Goal: Task Accomplishment & Management: Use online tool/utility

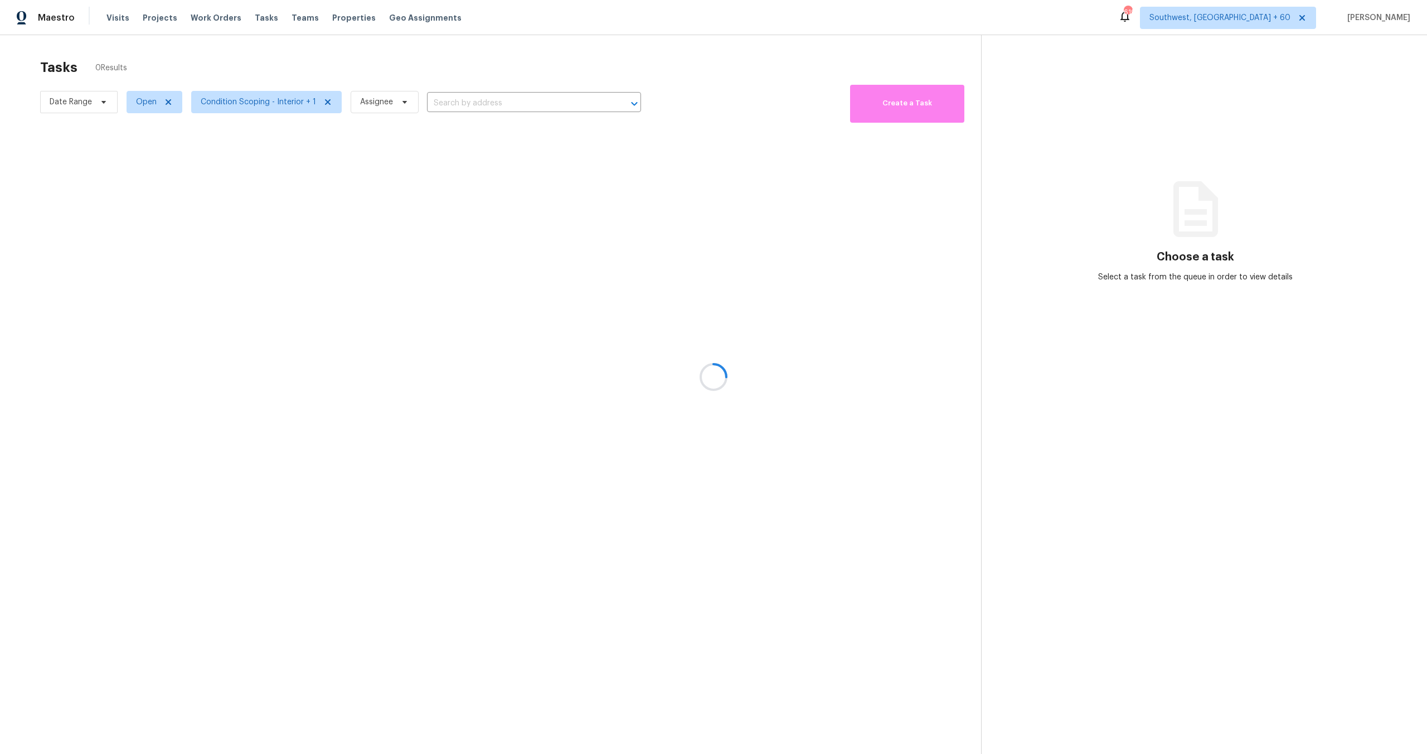
click at [82, 103] on div at bounding box center [713, 377] width 1427 height 754
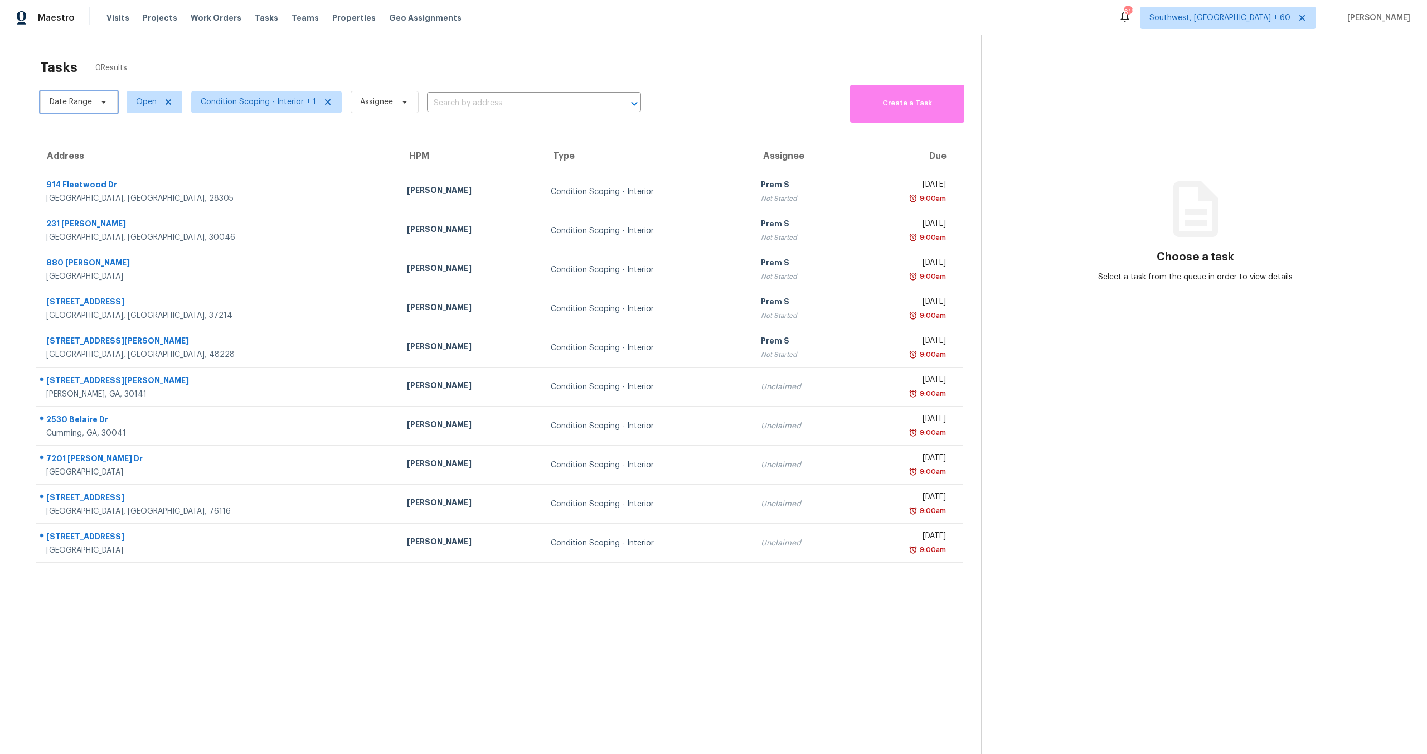
click at [82, 103] on span "Date Range" at bounding box center [71, 101] width 42 height 11
select select "8"
select select "2025"
select select "9"
select select "2025"
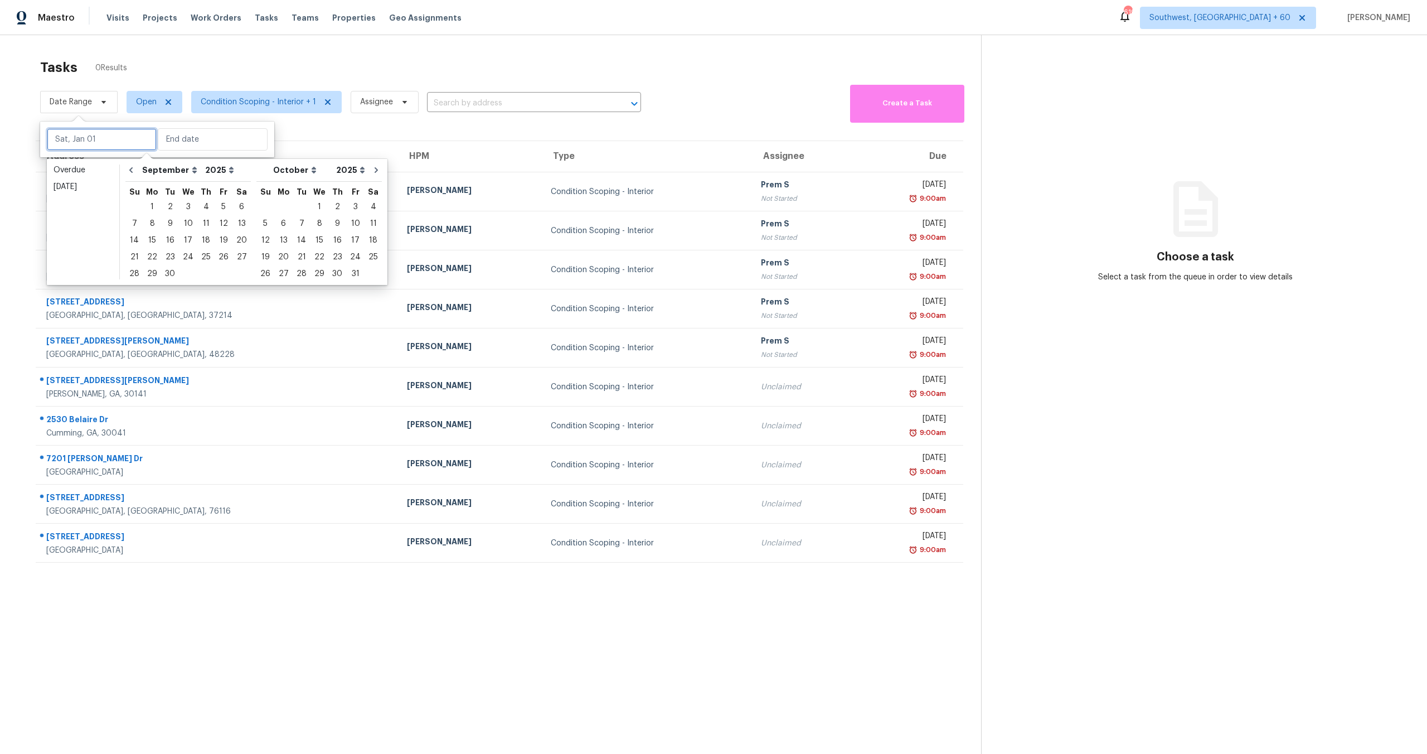
click at [106, 142] on input "text" at bounding box center [102, 139] width 110 height 22
type input "Sat, Sep 27"
click at [185, 239] on div "17" at bounding box center [188, 240] width 18 height 16
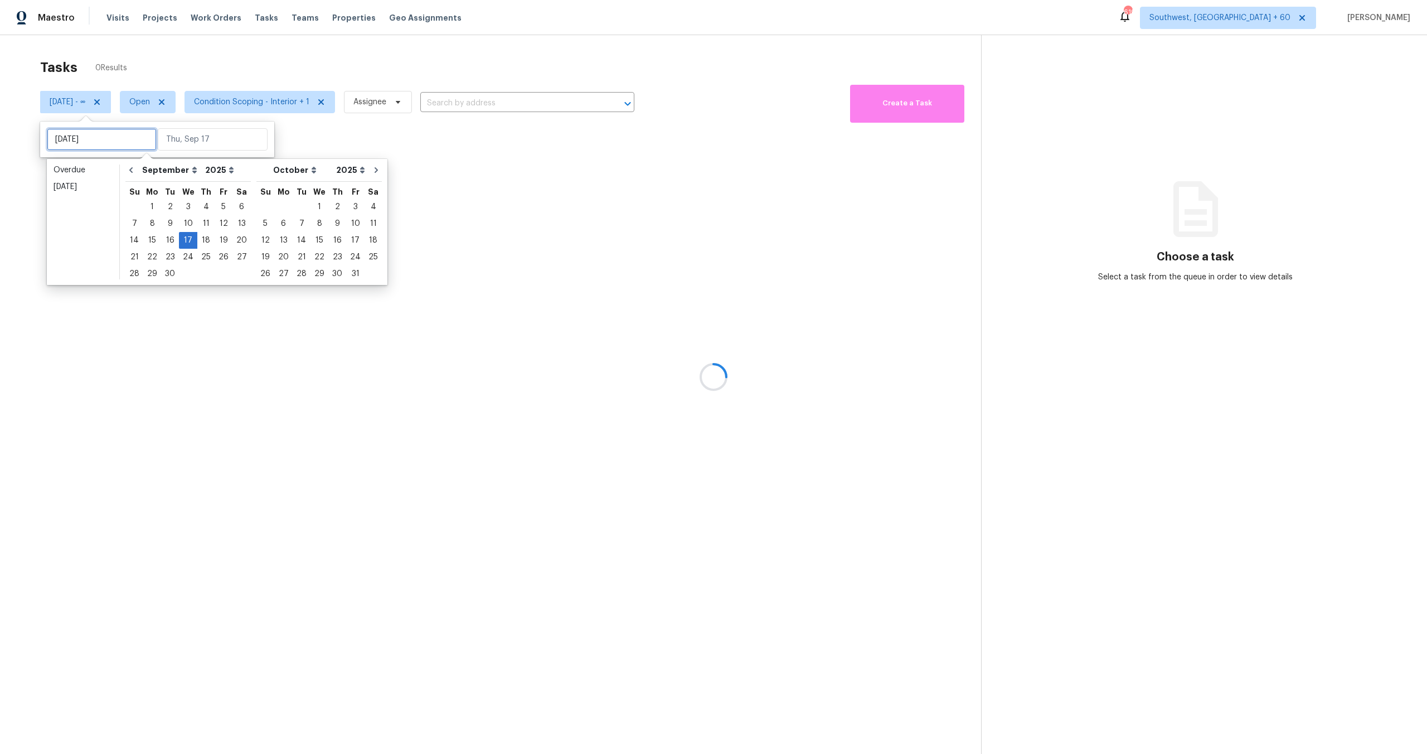
type input "[DATE]"
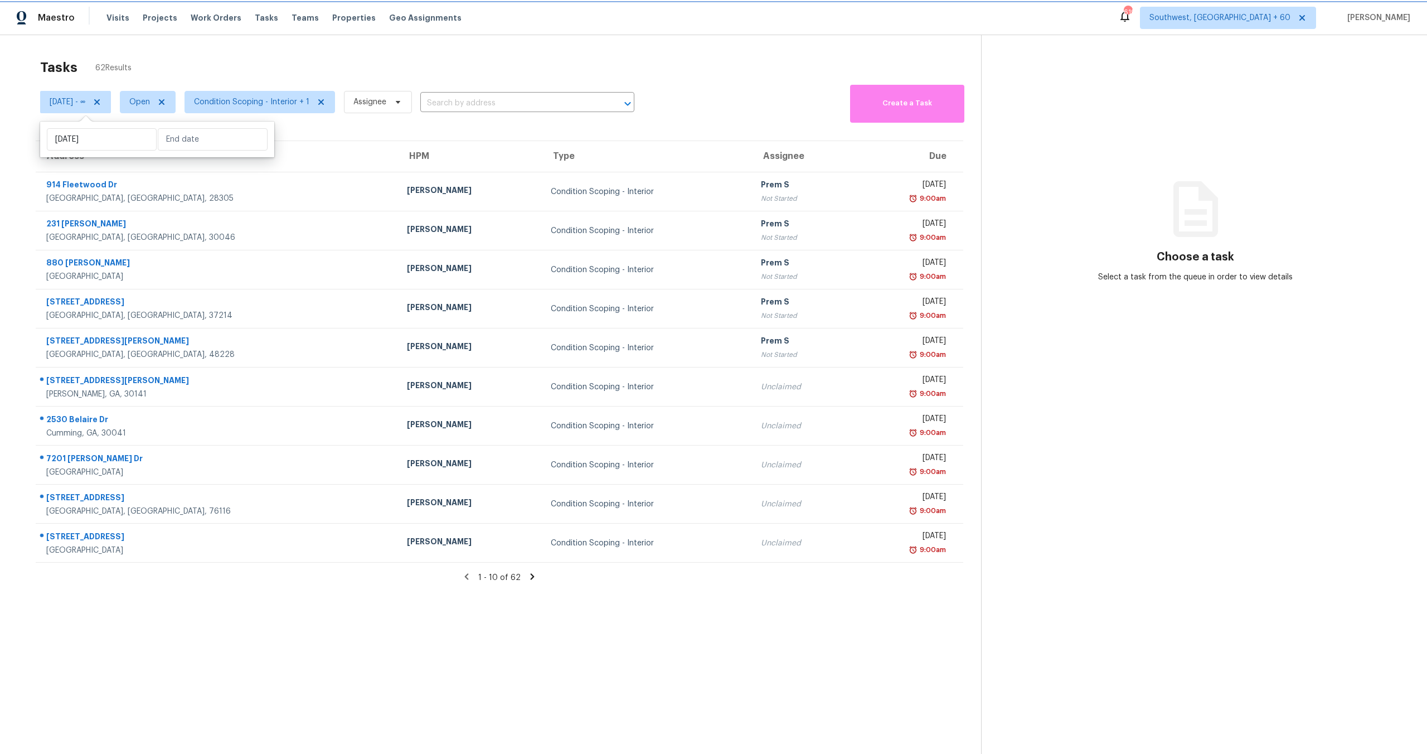
click at [101, 100] on icon at bounding box center [97, 102] width 9 height 9
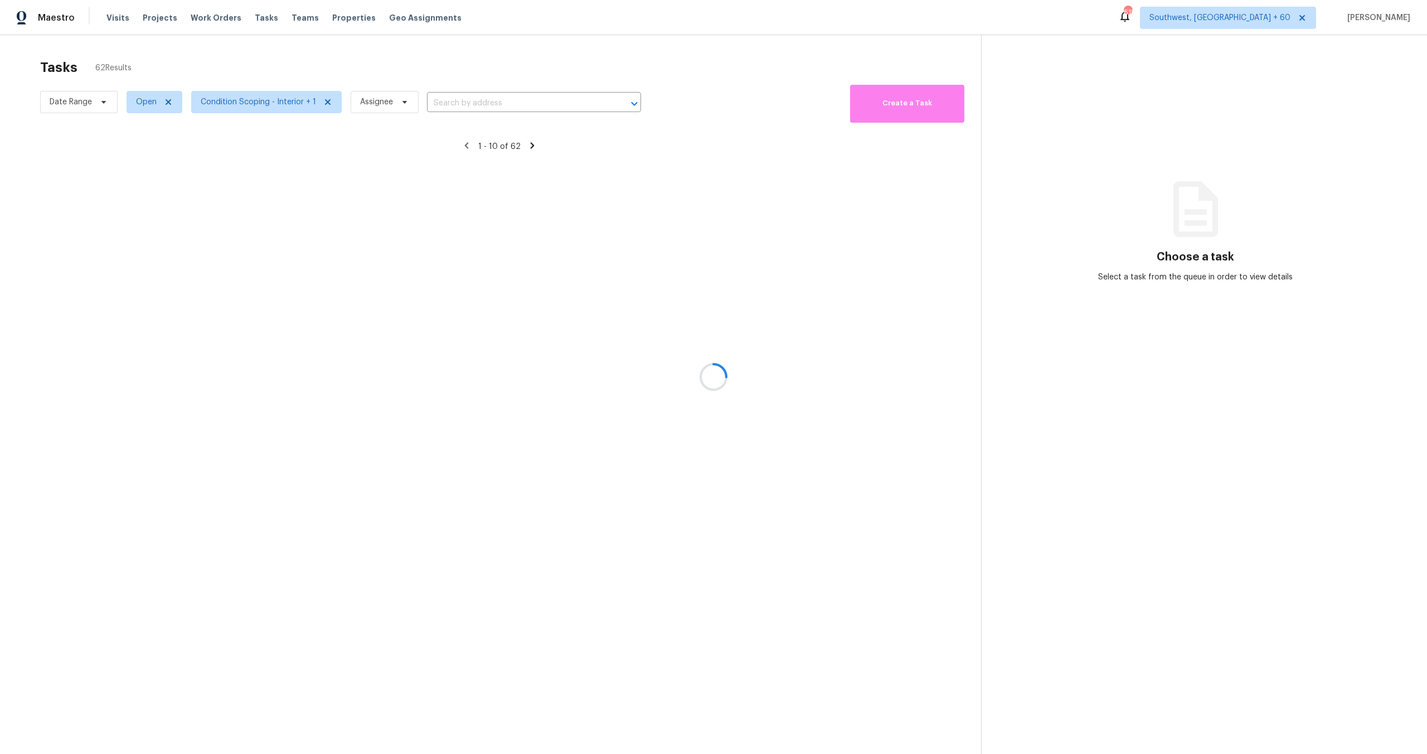
click at [178, 64] on div at bounding box center [713, 377] width 1427 height 754
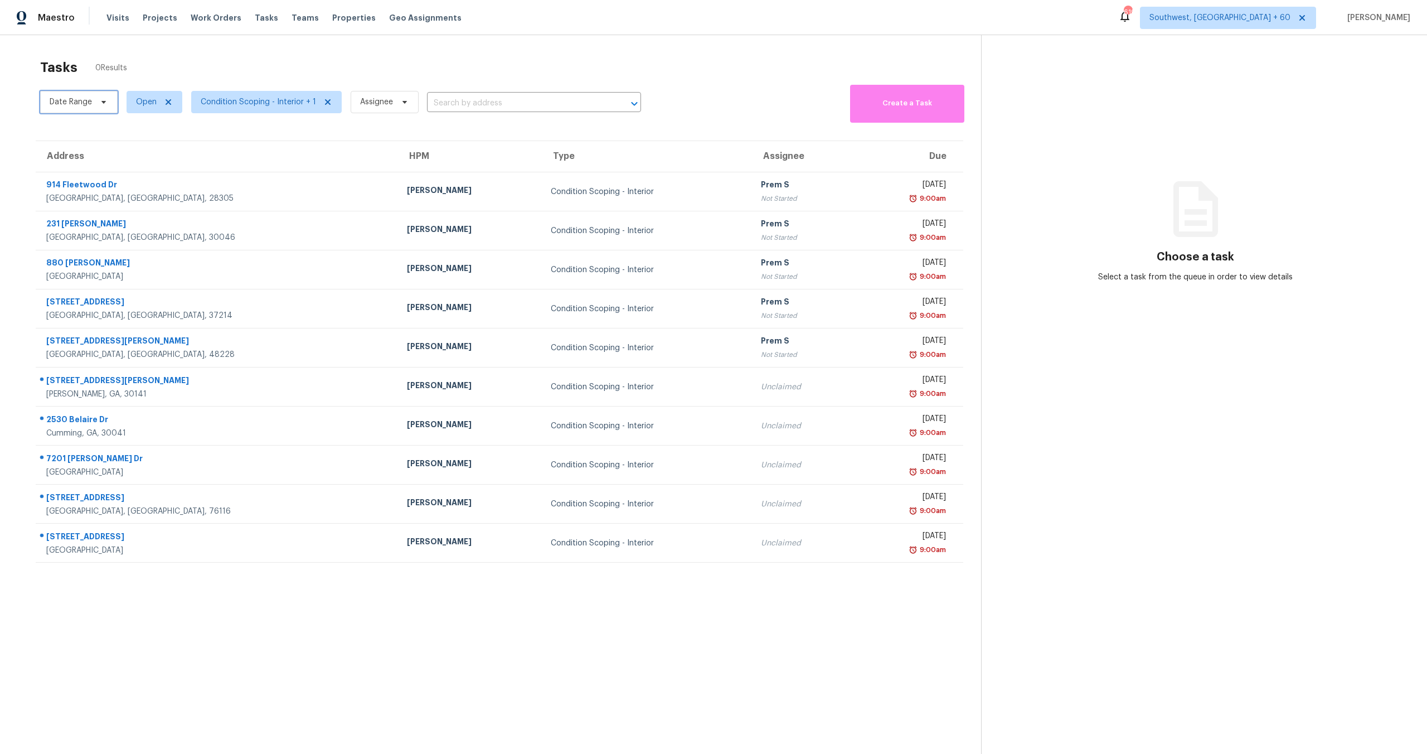
click at [80, 100] on span "Date Range" at bounding box center [71, 101] width 42 height 11
select select "8"
select select "2025"
select select "9"
select select "2025"
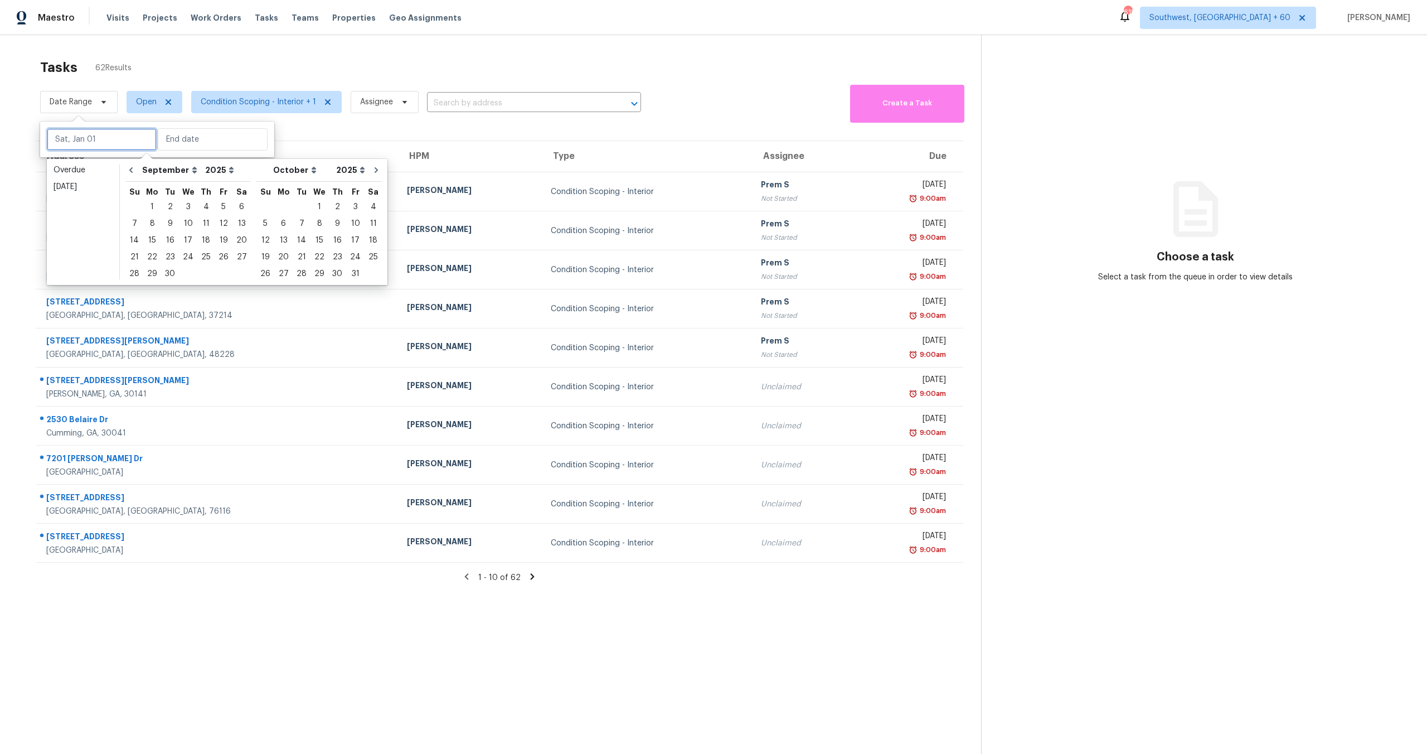
click at [104, 143] on input "text" at bounding box center [102, 139] width 110 height 22
click at [188, 235] on div "17" at bounding box center [188, 240] width 18 height 16
type input "[DATE]"
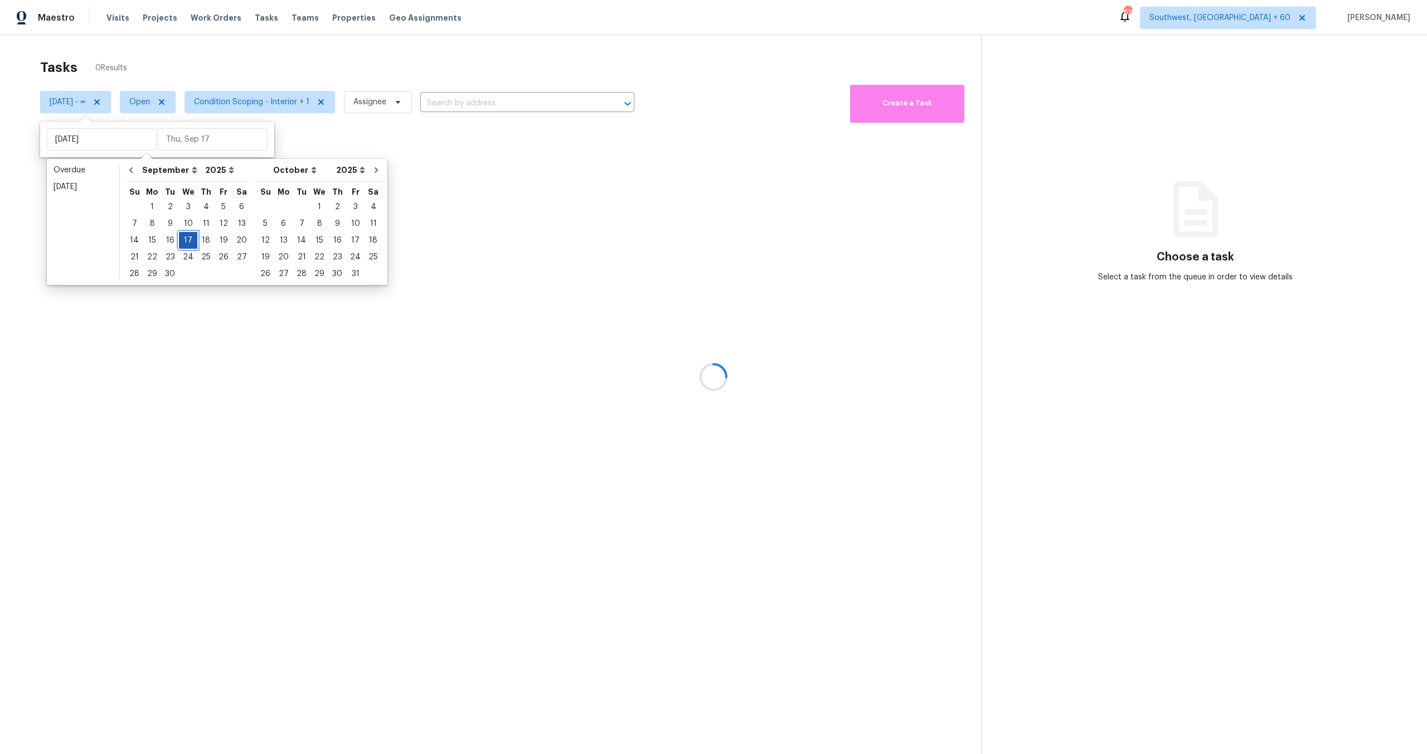
click at [188, 235] on div "17" at bounding box center [188, 240] width 18 height 16
type input "[DATE]"
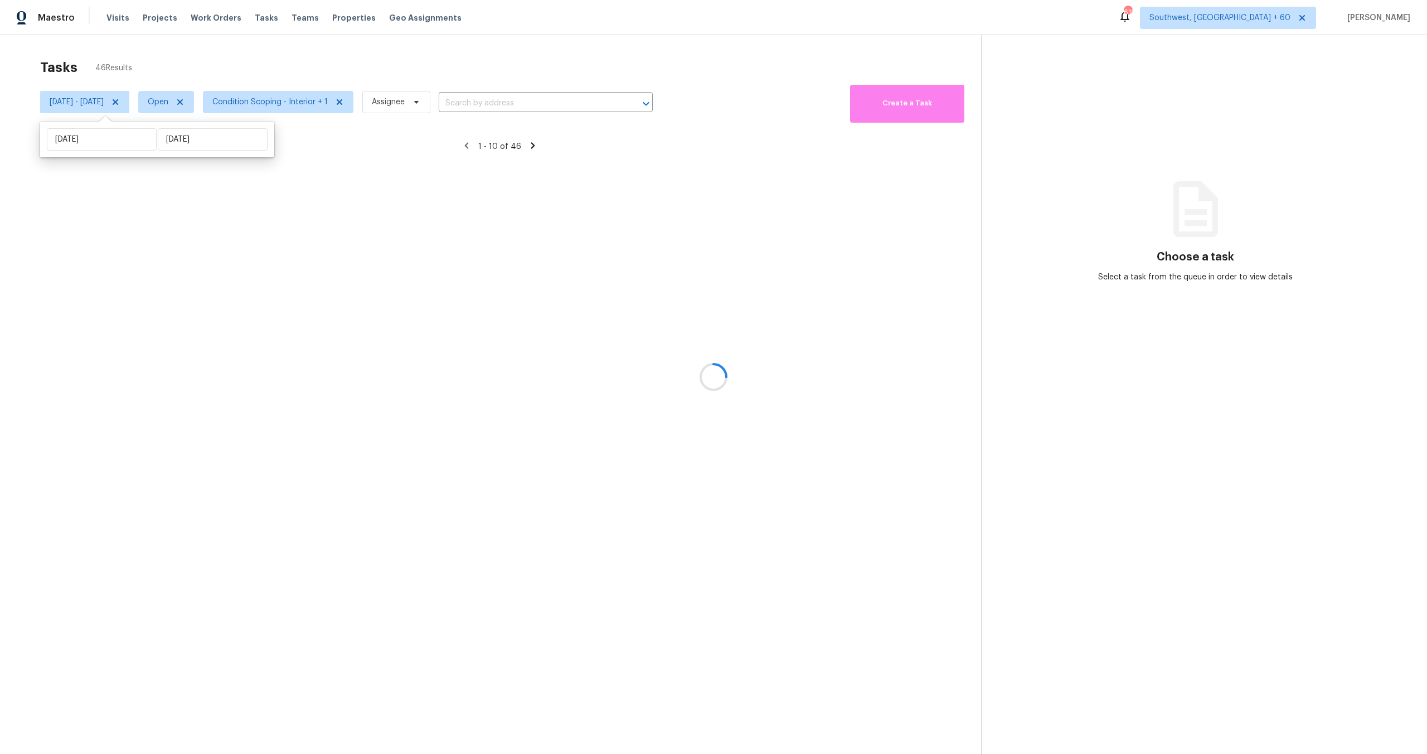
click at [239, 54] on div at bounding box center [713, 377] width 1427 height 754
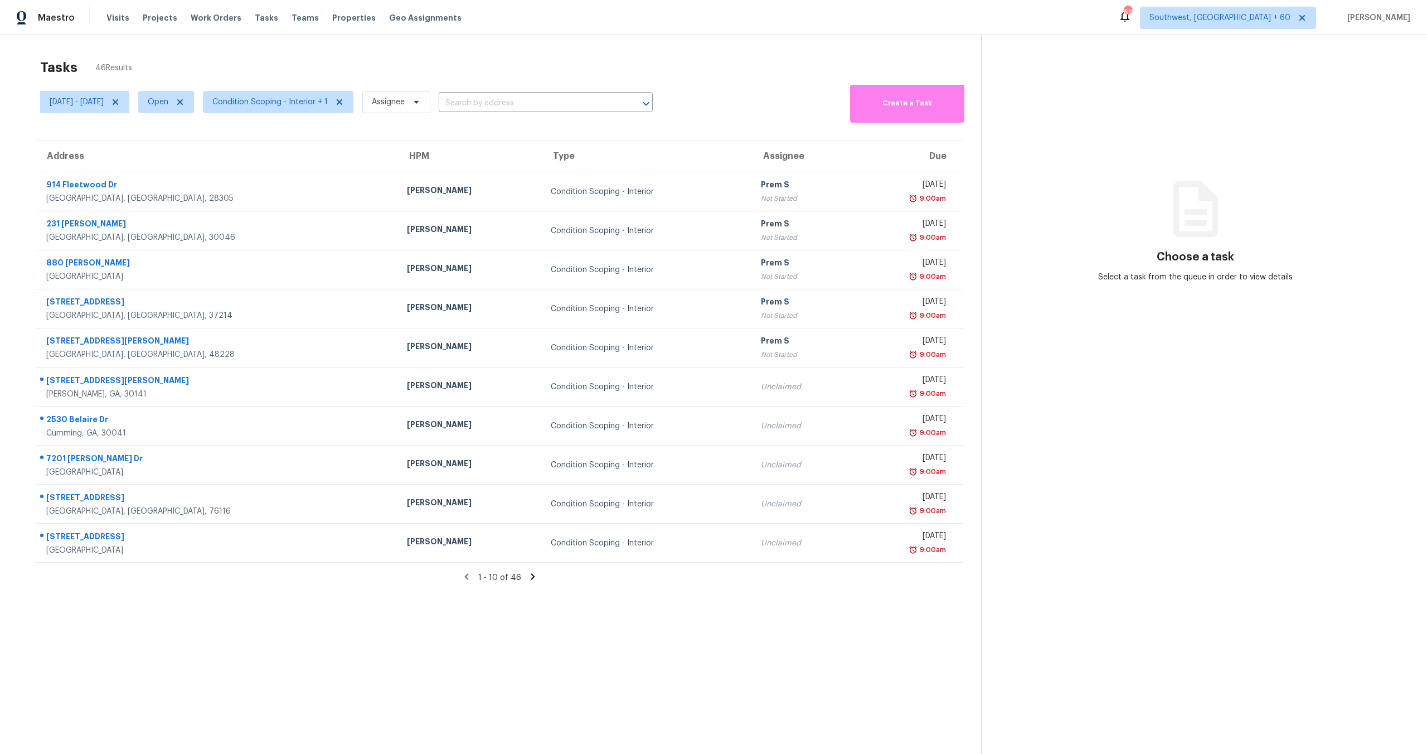
click at [1335, 101] on section "Choose a task Select a task from the queue in order to view details" at bounding box center [1195, 412] width 428 height 754
click at [269, 96] on span "Condition Scoping - Interior + 1" at bounding box center [269, 101] width 115 height 11
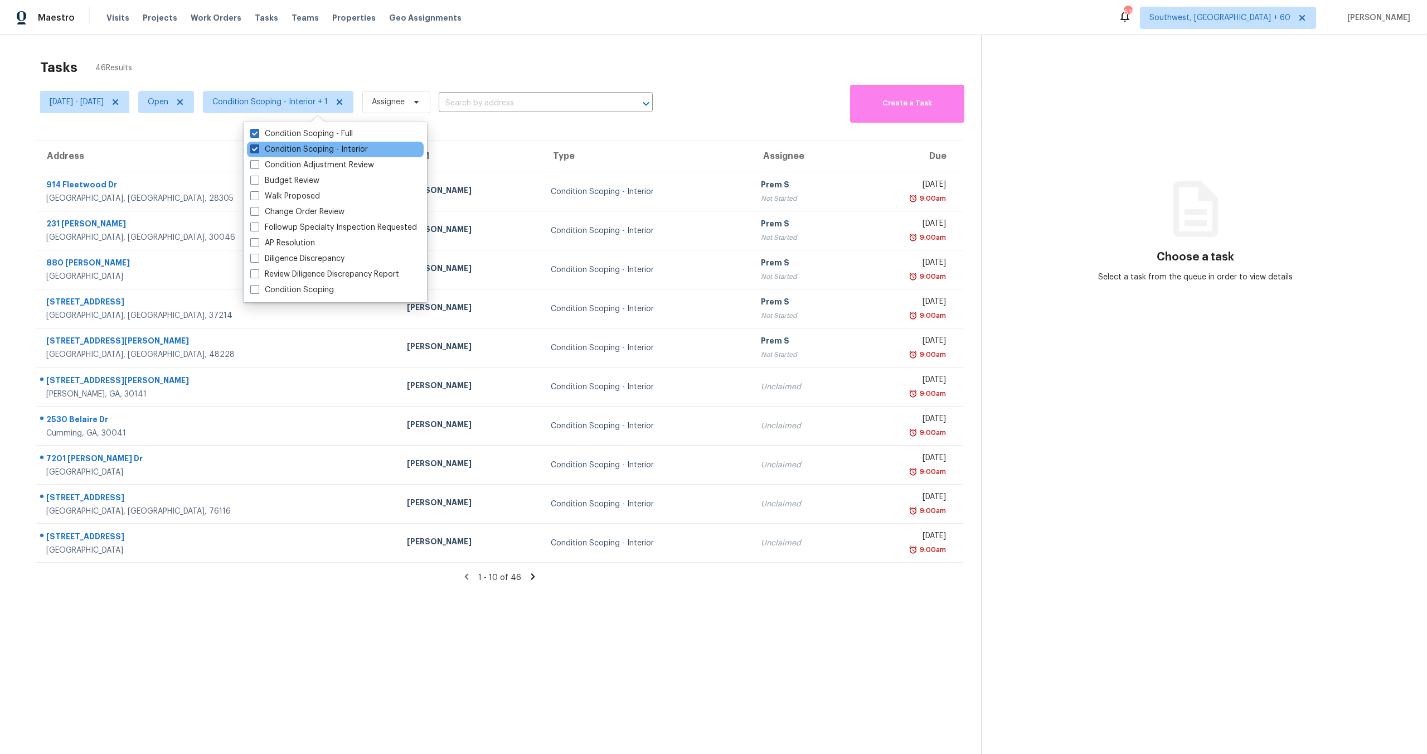
click at [295, 147] on label "Condition Scoping - Interior" at bounding box center [309, 149] width 118 height 11
click at [258, 147] on input "Condition Scoping - Interior" at bounding box center [253, 147] width 7 height 7
checkbox input "false"
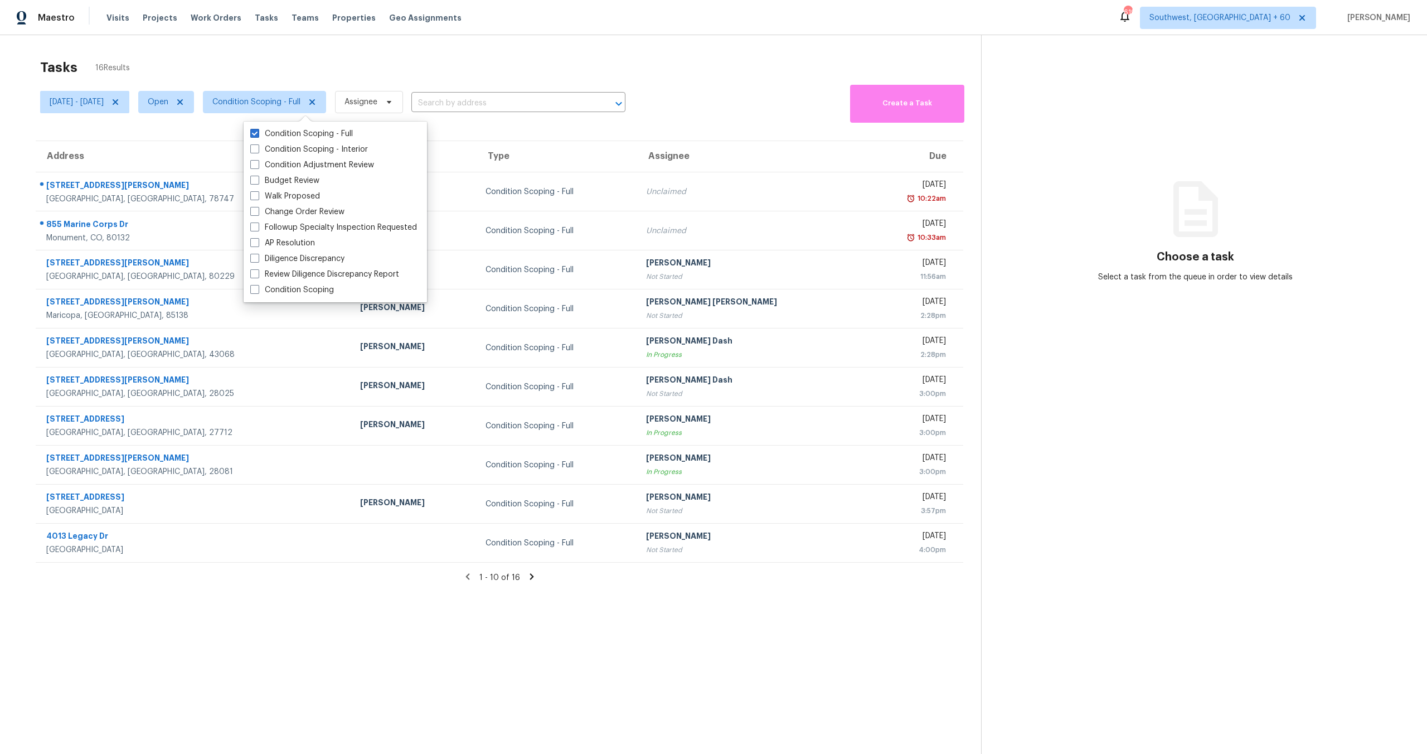
click at [299, 63] on div "Tasks 16 Results" at bounding box center [510, 67] width 941 height 29
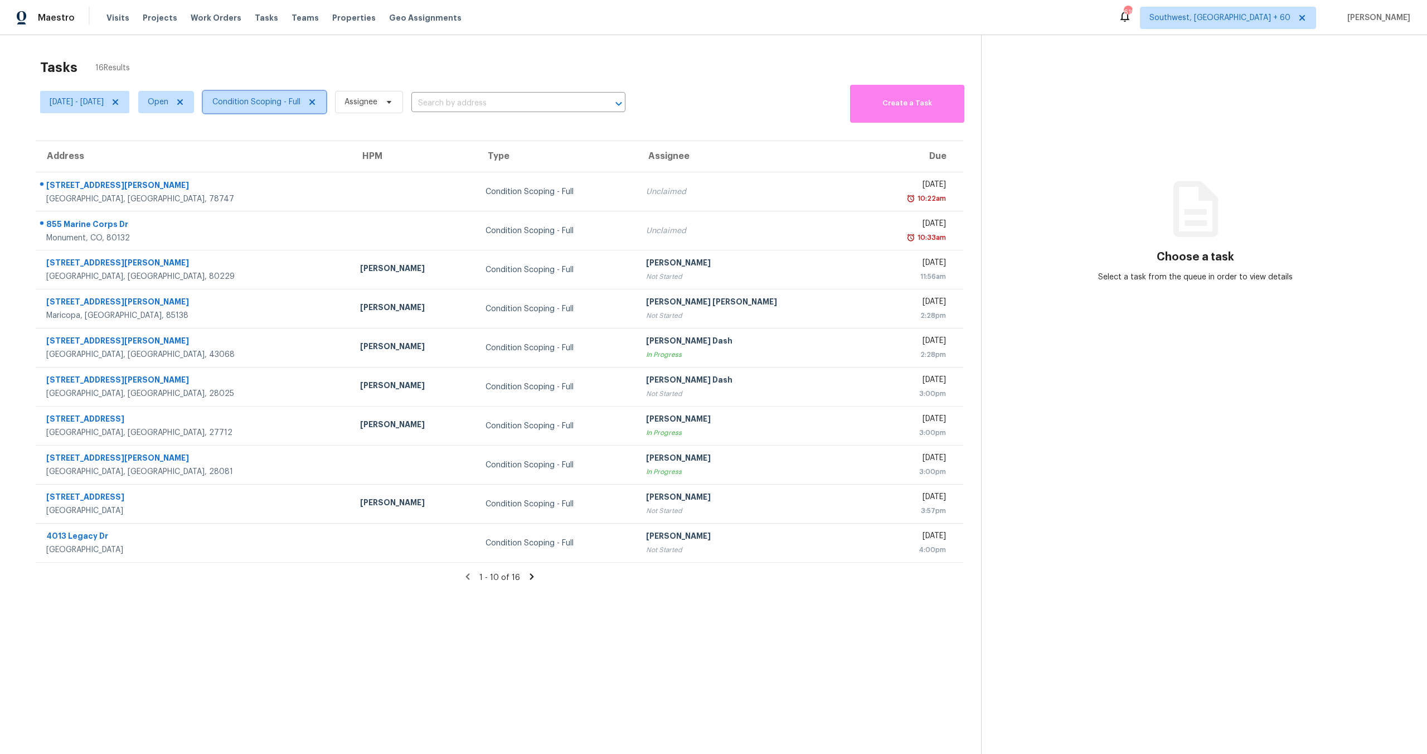
click at [282, 103] on span "Condition Scoping - Full" at bounding box center [256, 101] width 88 height 11
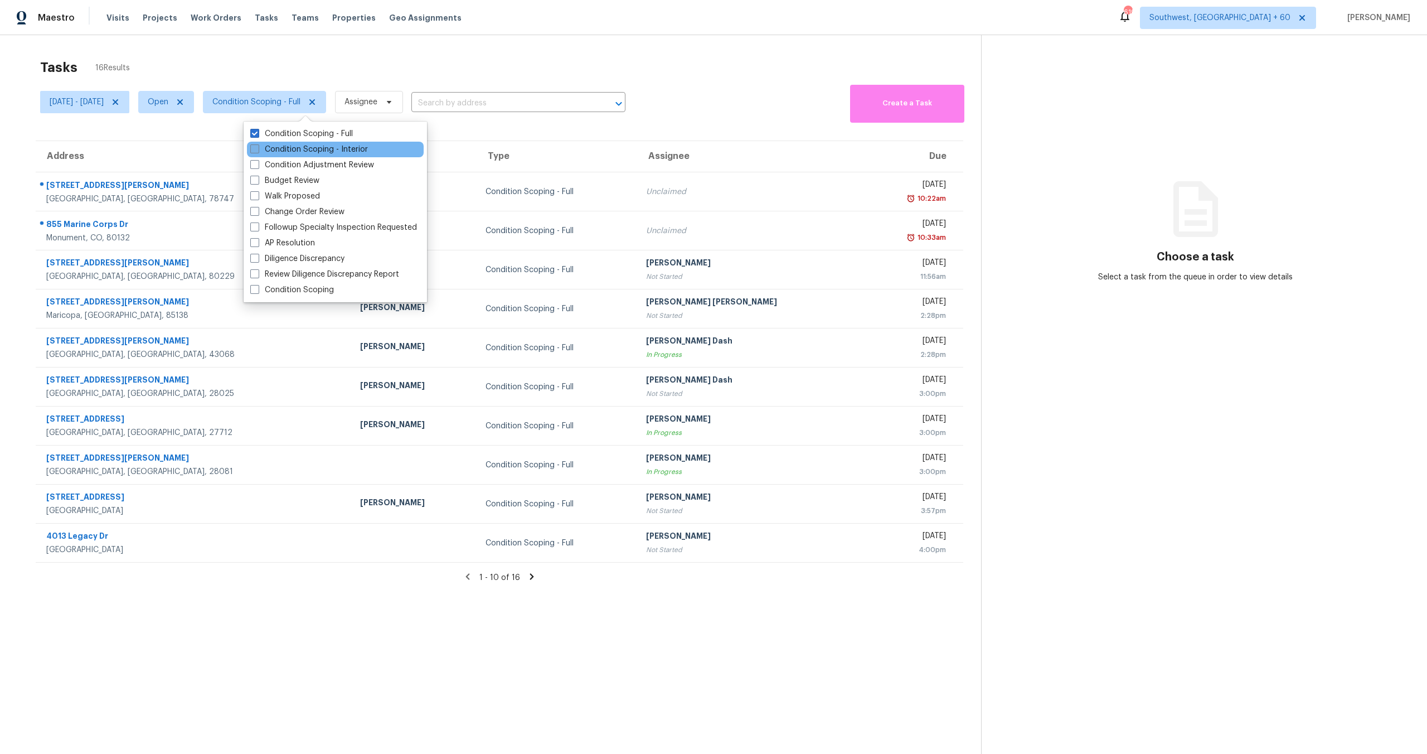
click at [299, 150] on label "Condition Scoping - Interior" at bounding box center [309, 149] width 118 height 11
click at [258, 150] on input "Condition Scoping - Interior" at bounding box center [253, 147] width 7 height 7
checkbox input "true"
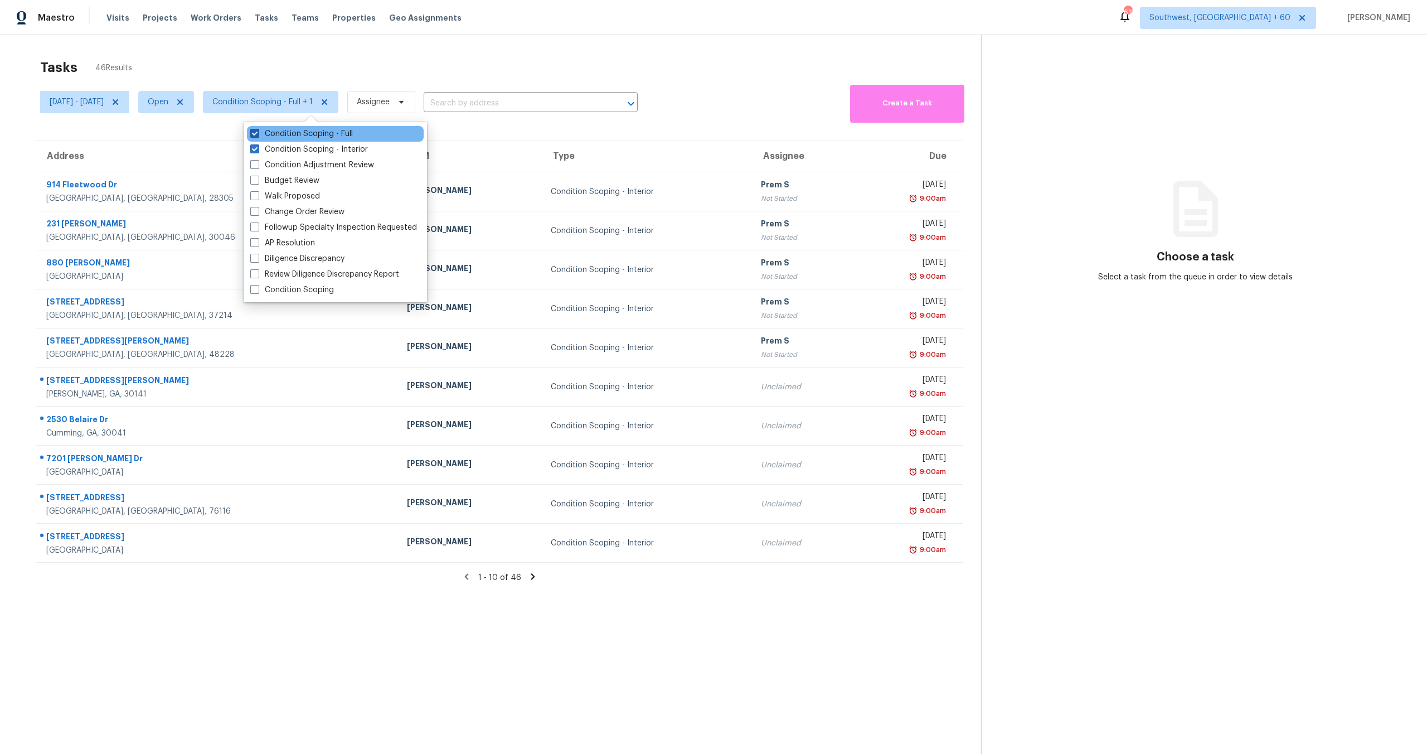
click at [300, 134] on label "Condition Scoping - Full" at bounding box center [301, 133] width 103 height 11
click at [258, 134] on input "Condition Scoping - Full" at bounding box center [253, 131] width 7 height 7
checkbox input "false"
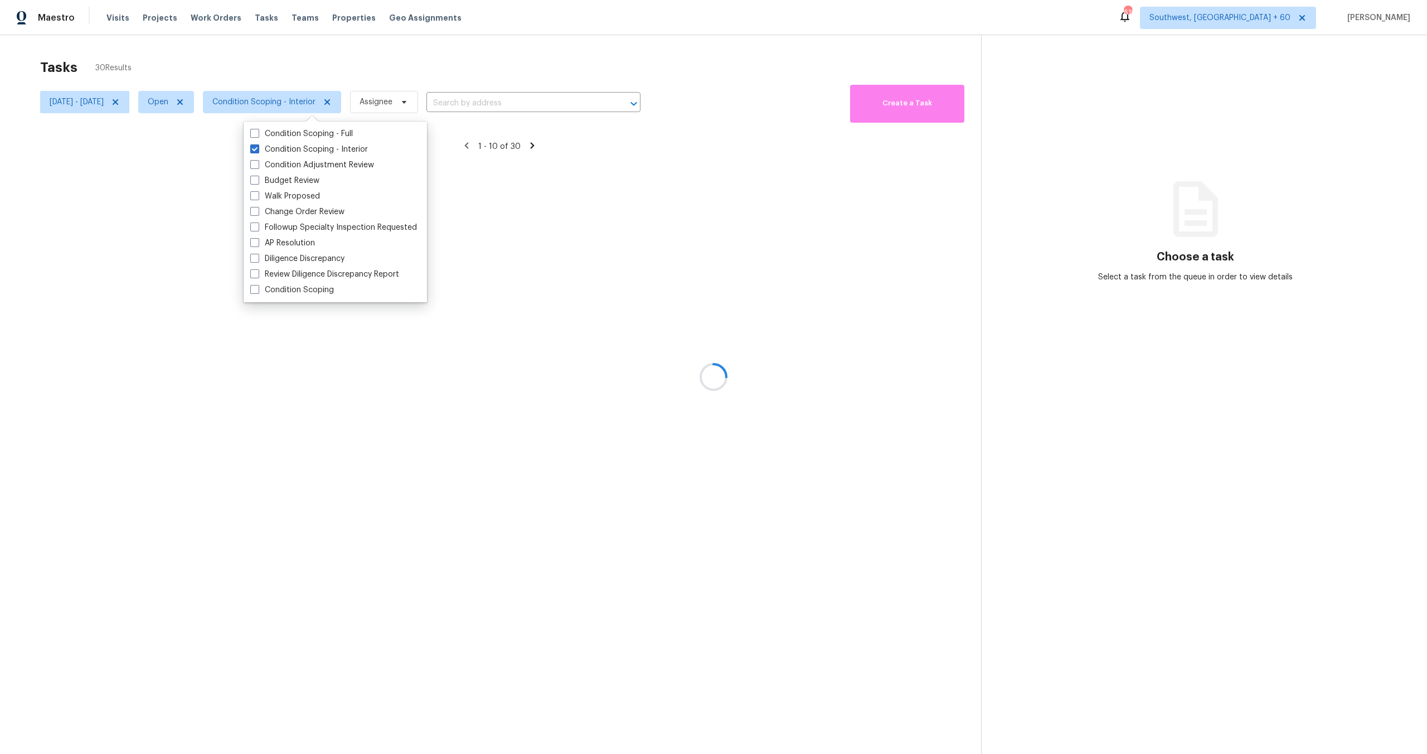
click at [304, 60] on div at bounding box center [713, 377] width 1427 height 754
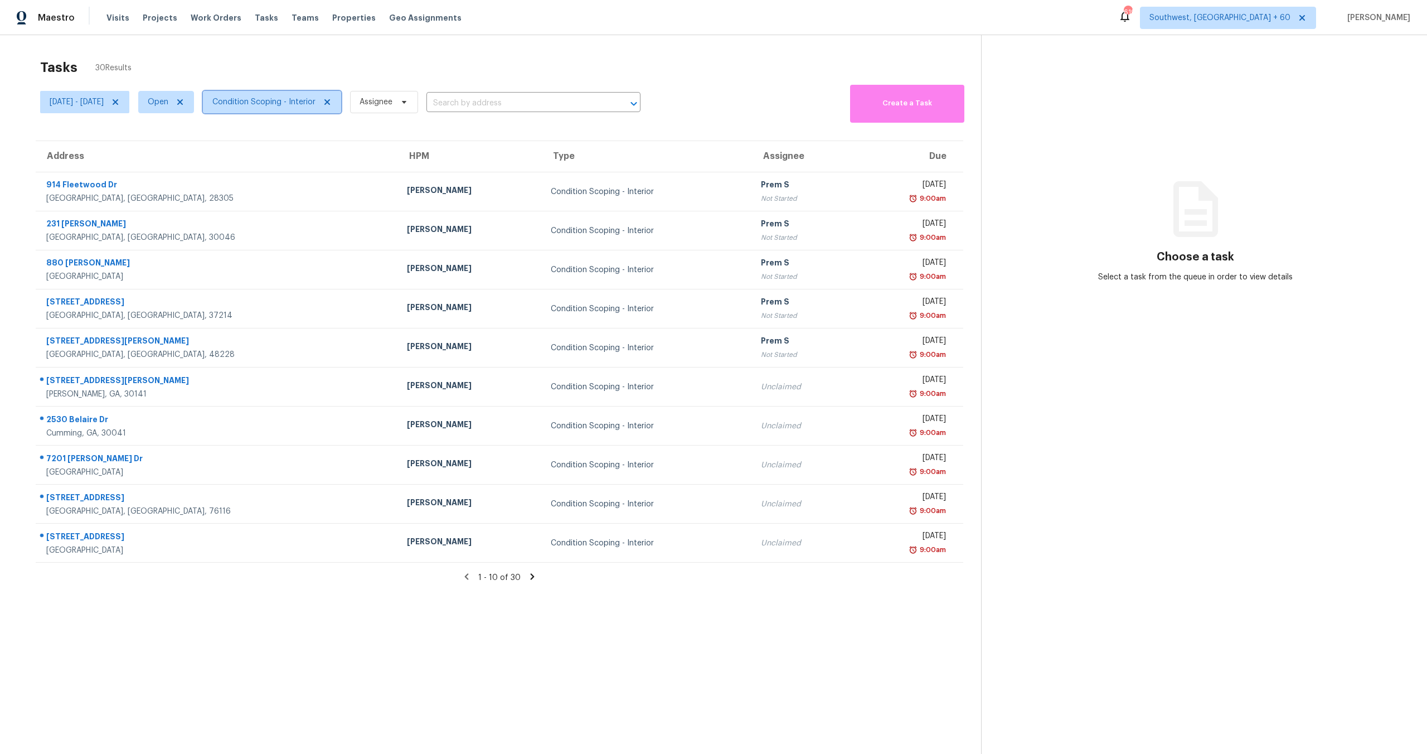
click at [304, 104] on span "Condition Scoping - Interior" at bounding box center [263, 101] width 103 height 11
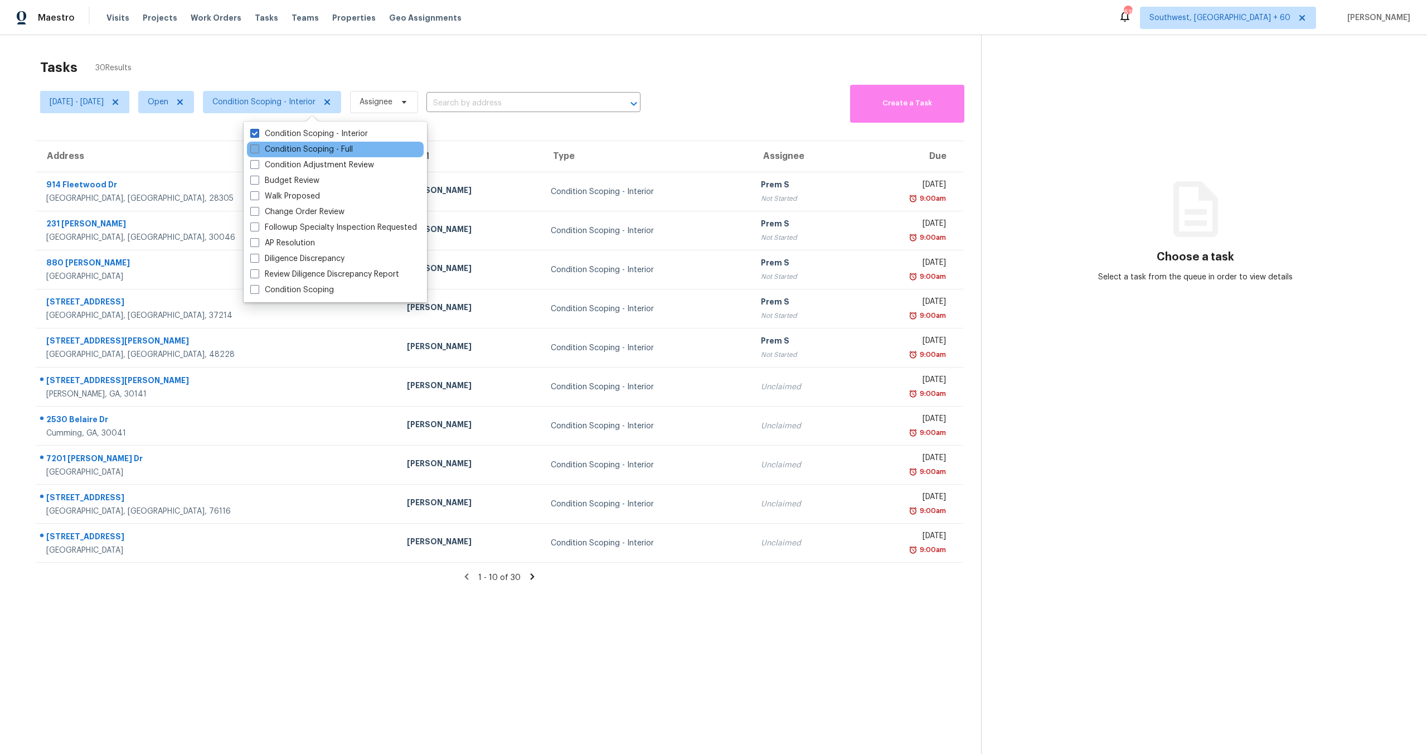
click at [311, 152] on label "Condition Scoping - Full" at bounding box center [301, 149] width 103 height 11
click at [258, 151] on input "Condition Scoping - Full" at bounding box center [253, 147] width 7 height 7
checkbox input "true"
click at [304, 132] on label "Condition Scoping - Interior" at bounding box center [309, 133] width 118 height 11
click at [258, 132] on input "Condition Scoping - Interior" at bounding box center [253, 131] width 7 height 7
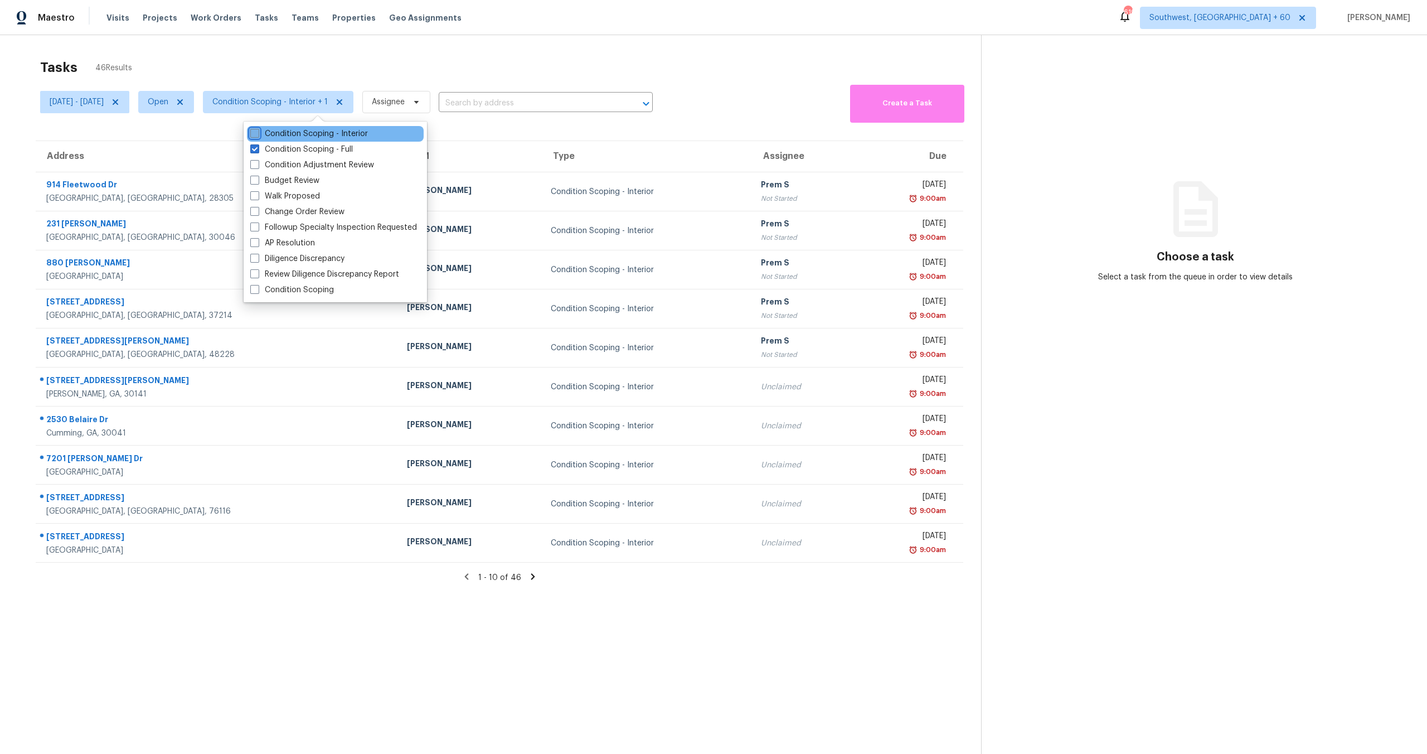
checkbox input "false"
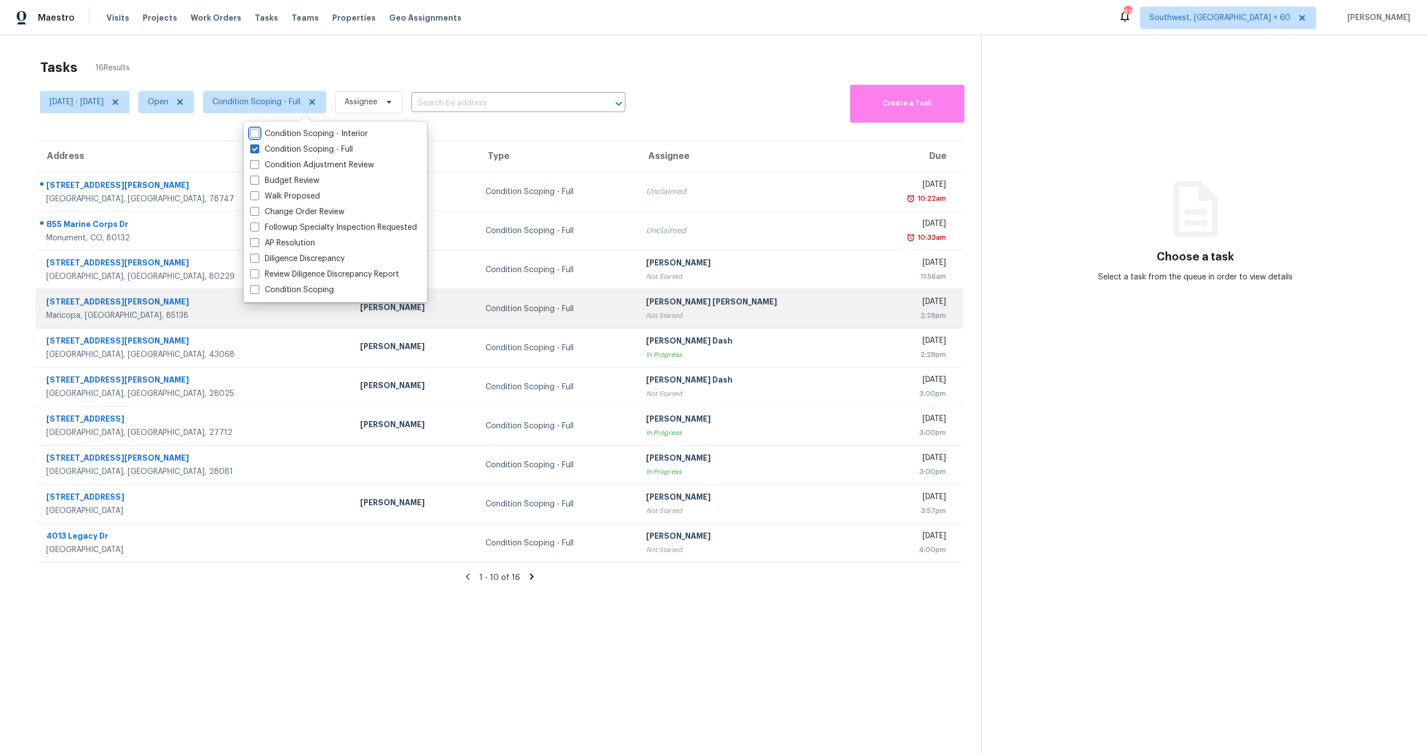
scroll to position [35, 0]
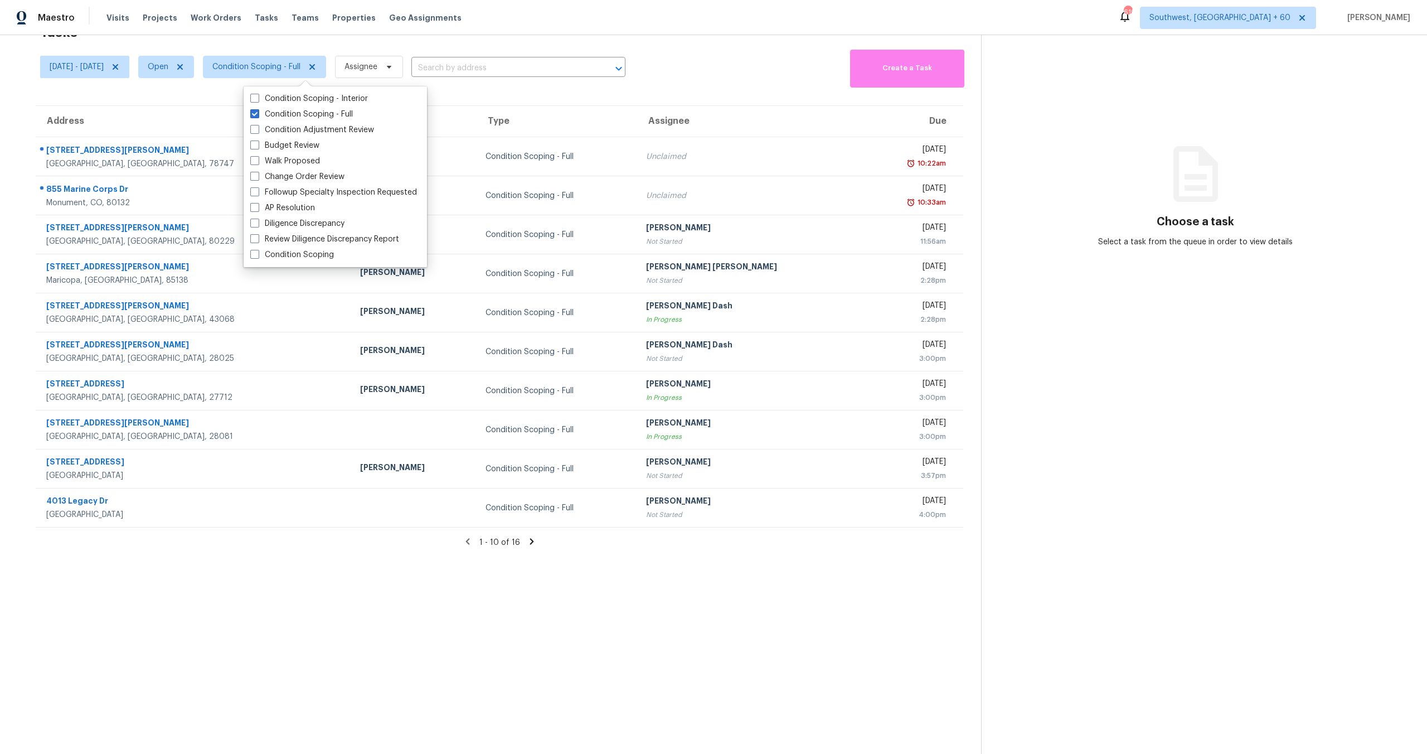
click at [530, 542] on icon at bounding box center [532, 541] width 4 height 6
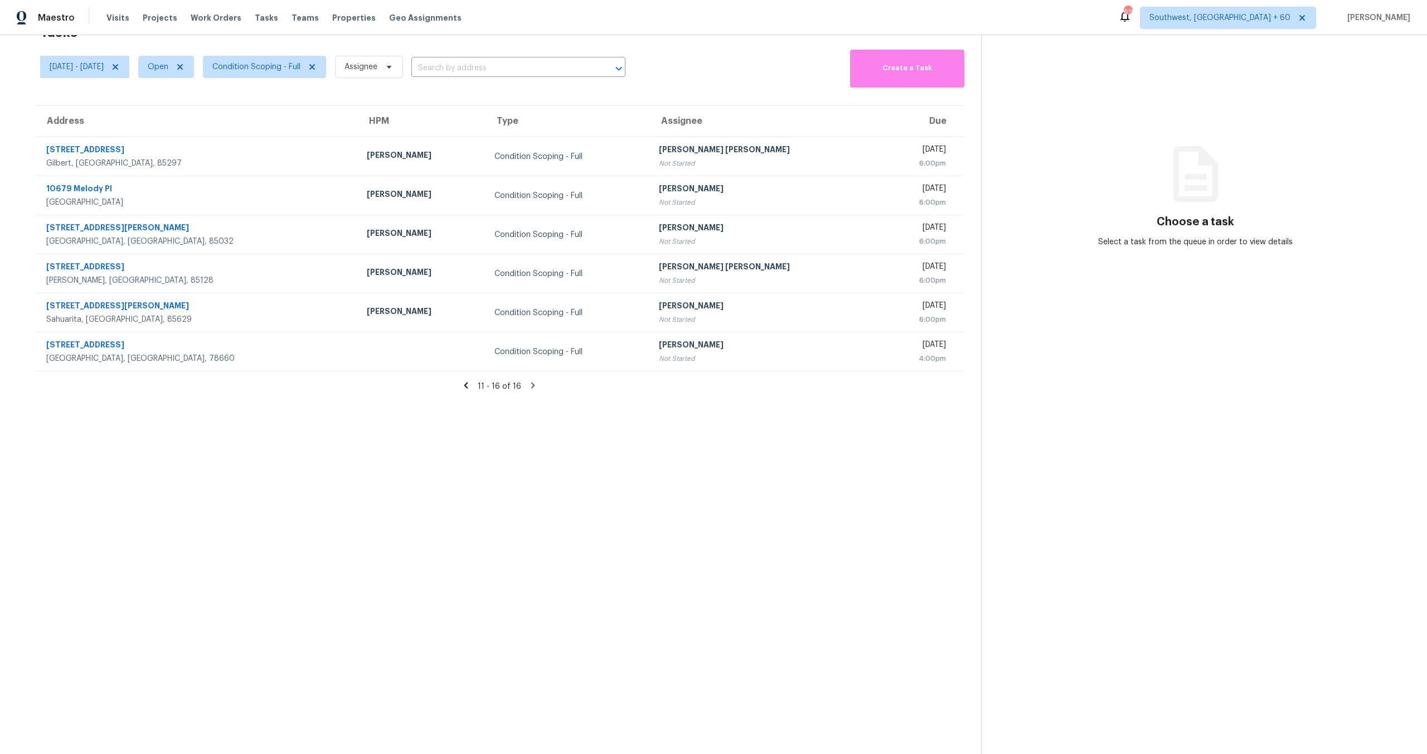
click at [471, 385] on icon at bounding box center [466, 385] width 10 height 10
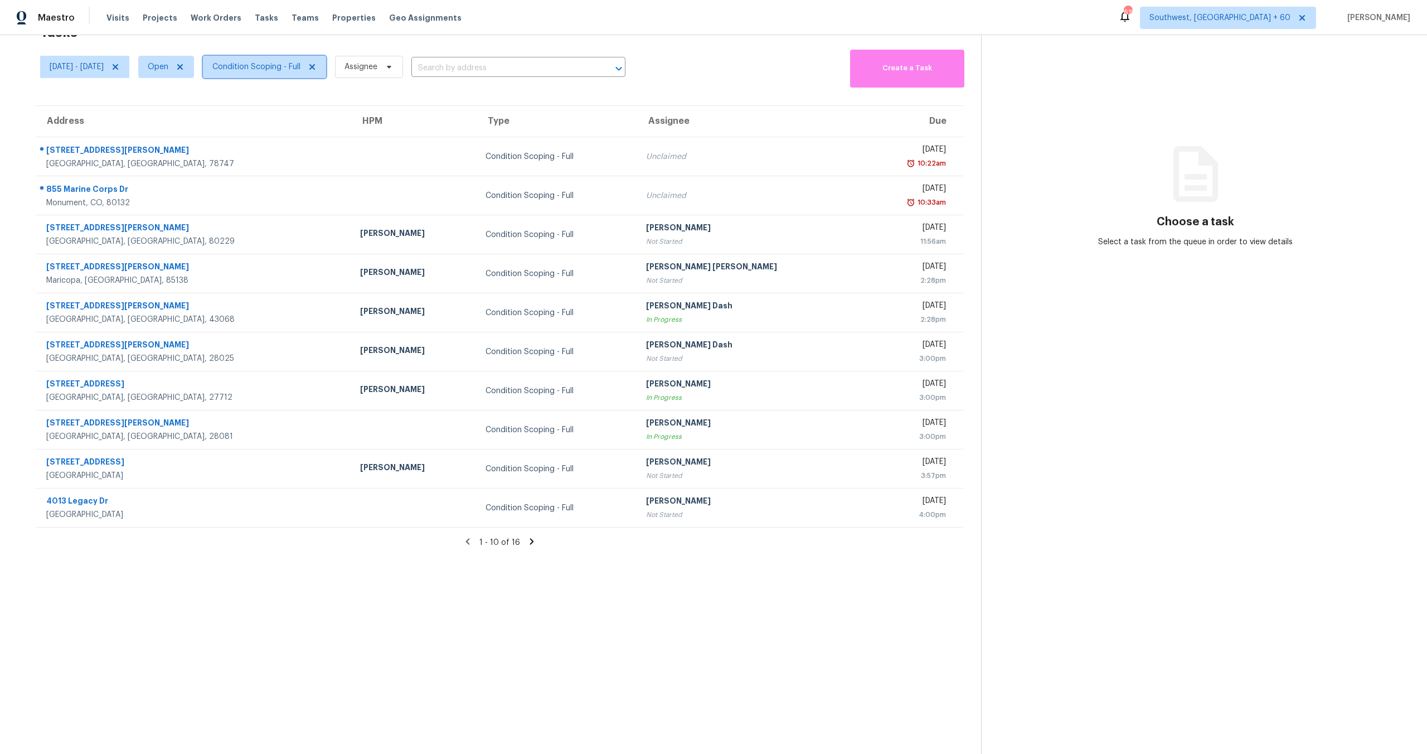
click at [283, 74] on span "Condition Scoping - Full" at bounding box center [264, 67] width 123 height 22
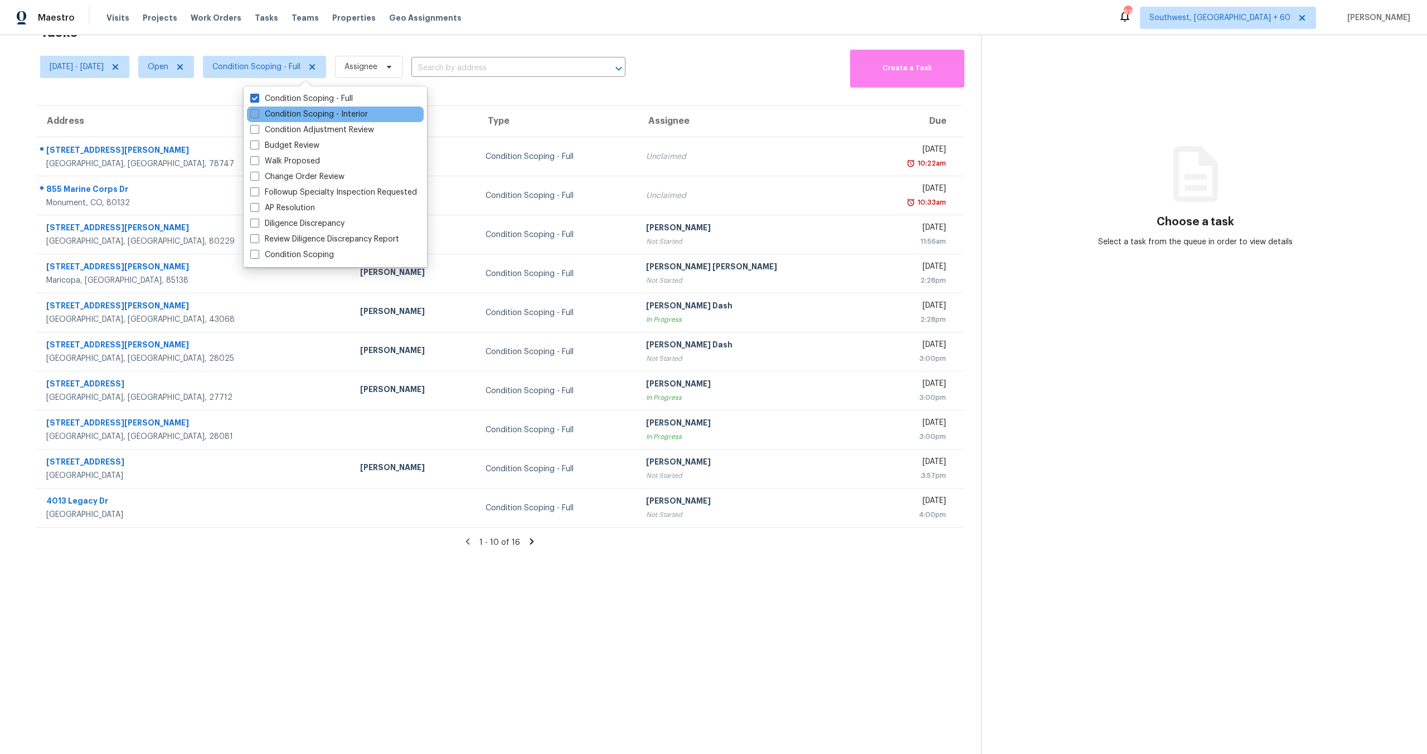
click at [345, 113] on label "Condition Scoping - Interior" at bounding box center [309, 114] width 118 height 11
click at [258, 113] on input "Condition Scoping - Interior" at bounding box center [253, 112] width 7 height 7
checkbox input "true"
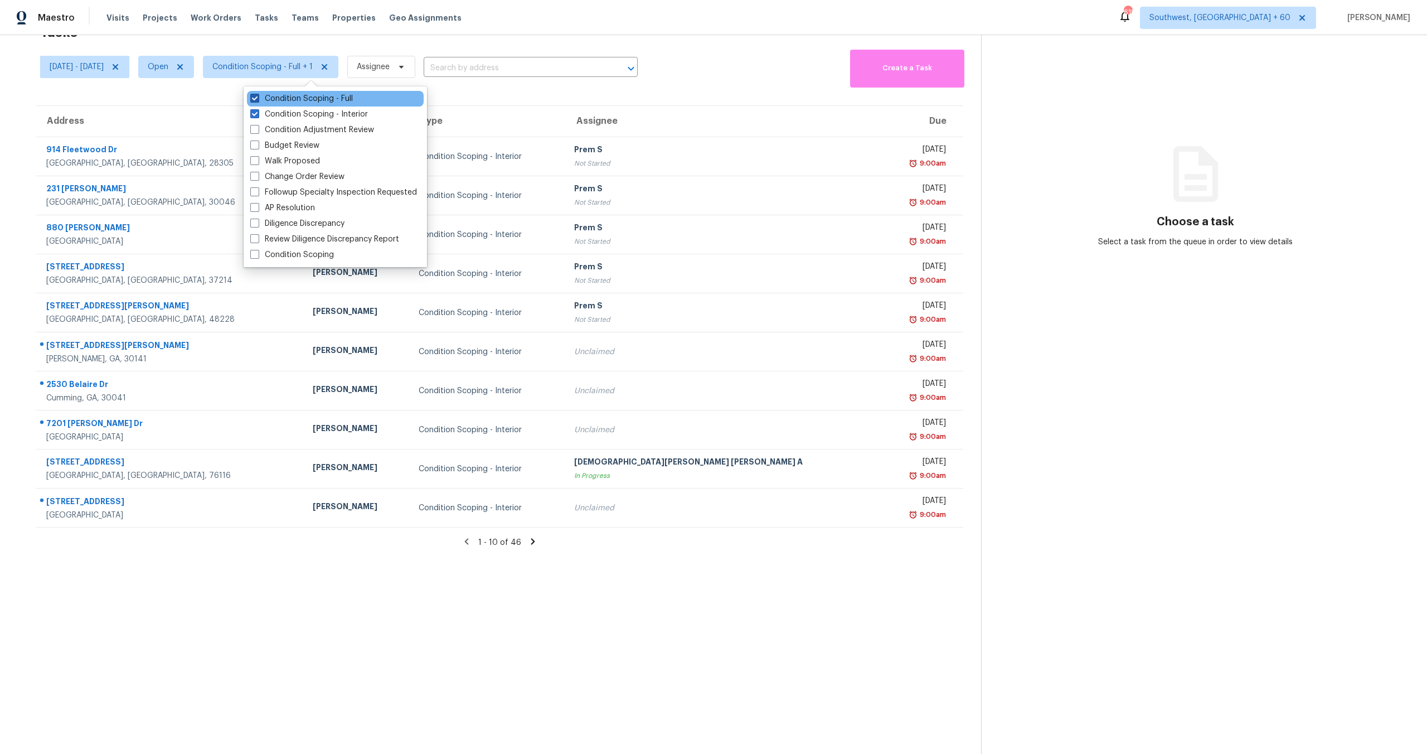
click at [319, 101] on label "Condition Scoping - Full" at bounding box center [301, 98] width 103 height 11
click at [258, 100] on input "Condition Scoping - Full" at bounding box center [253, 96] width 7 height 7
checkbox input "false"
click at [318, 43] on div "Tasks 30 Results" at bounding box center [510, 32] width 941 height 29
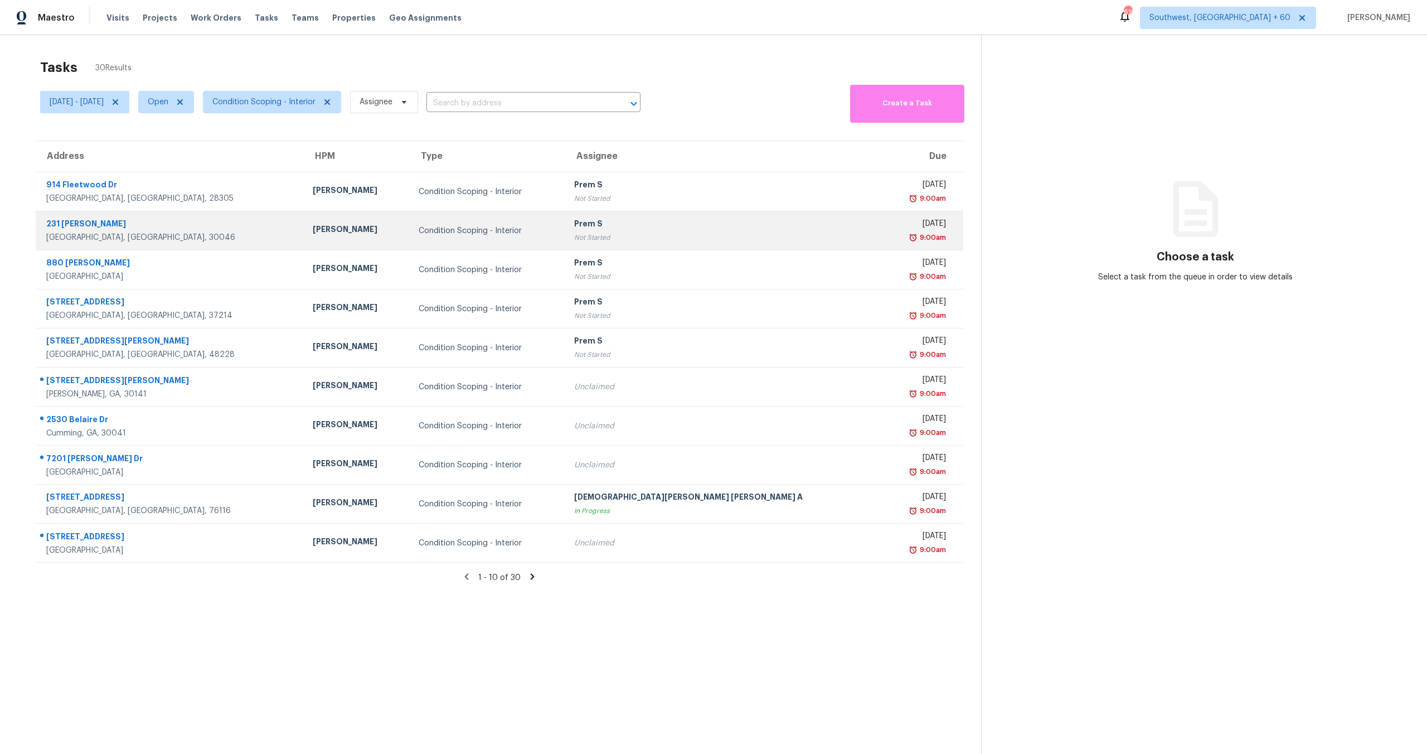
scroll to position [35, 0]
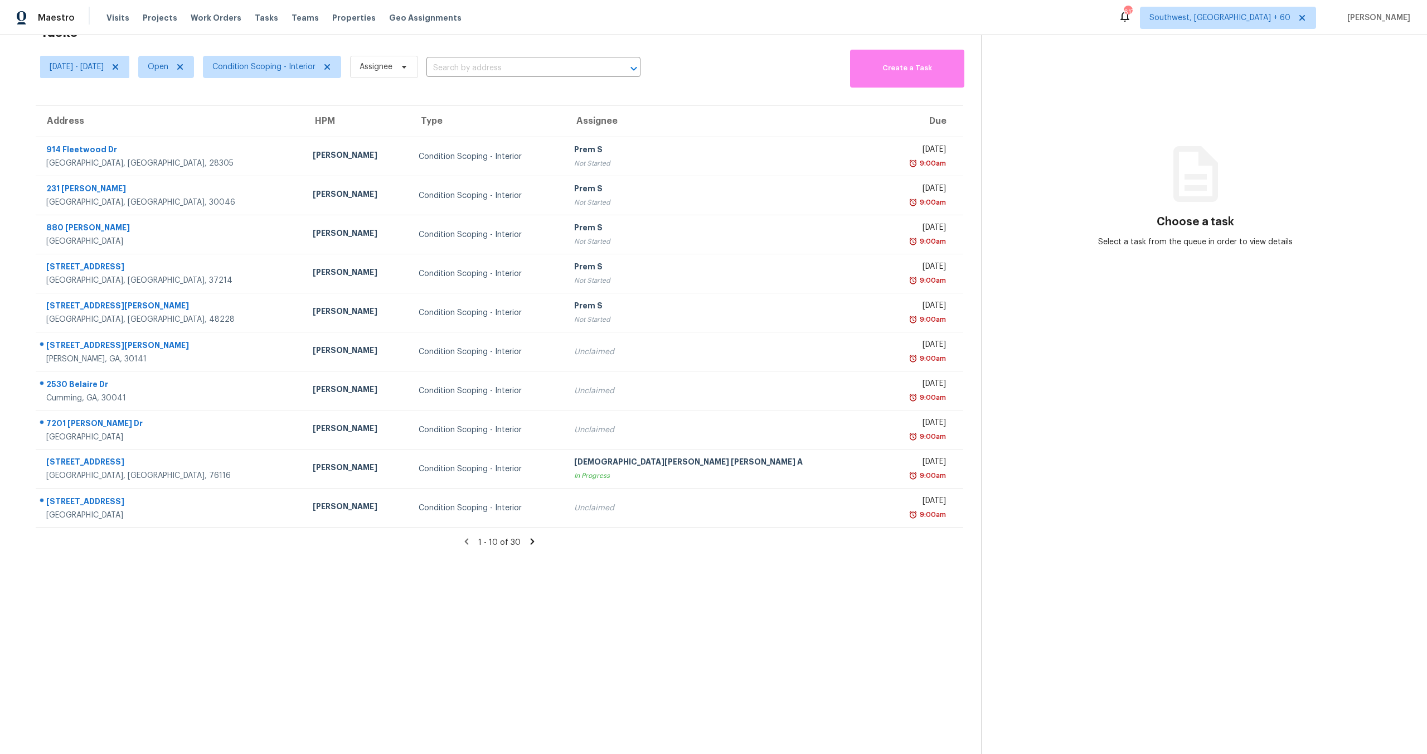
click at [532, 542] on icon at bounding box center [532, 541] width 10 height 10
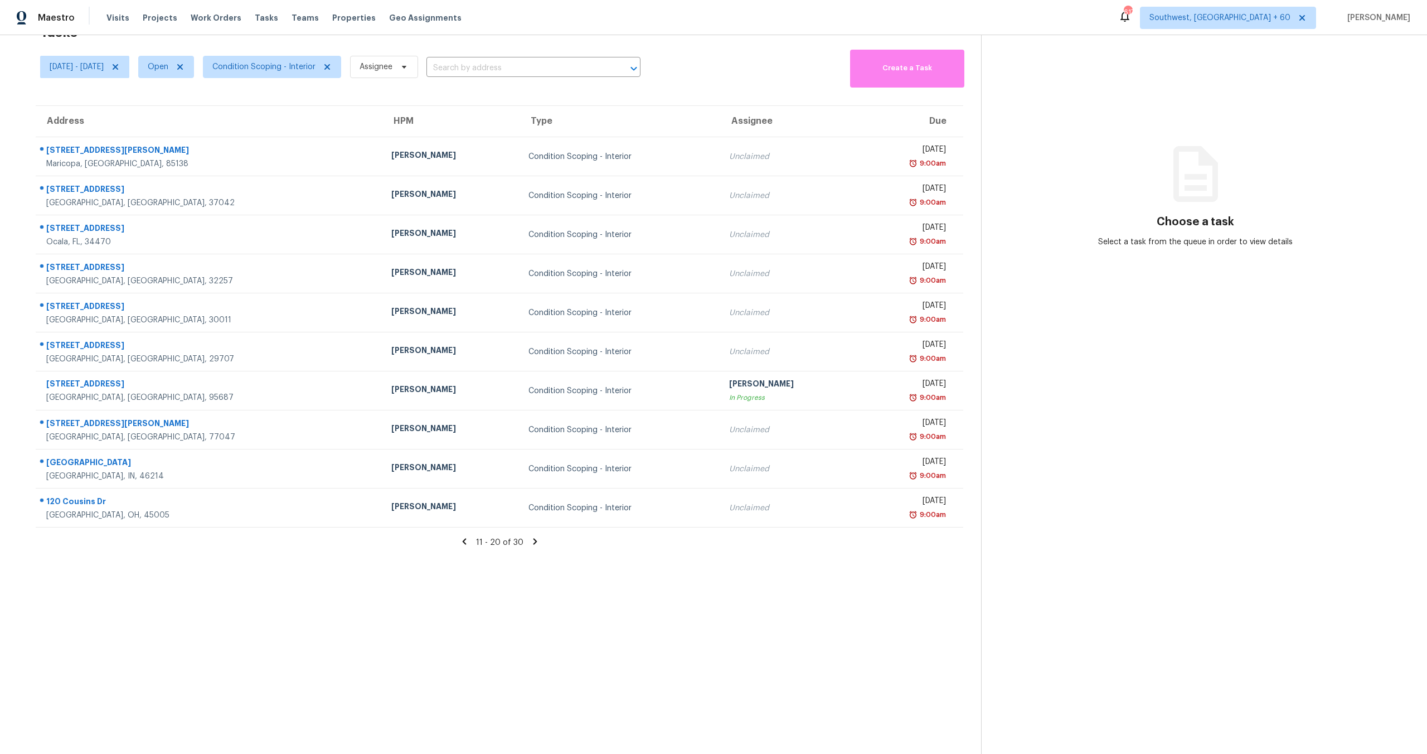
click at [533, 542] on icon at bounding box center [535, 541] width 4 height 6
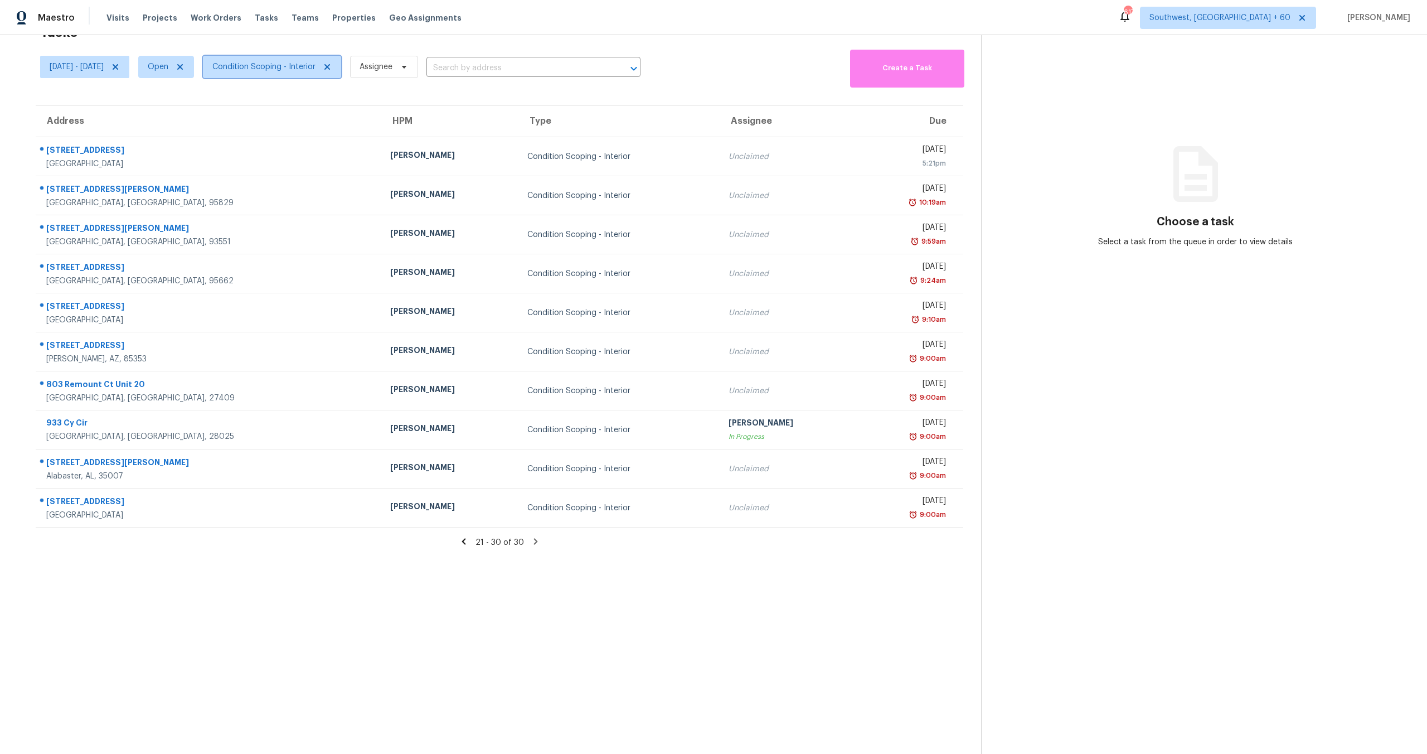
click at [285, 66] on span "Condition Scoping - Interior" at bounding box center [263, 66] width 103 height 11
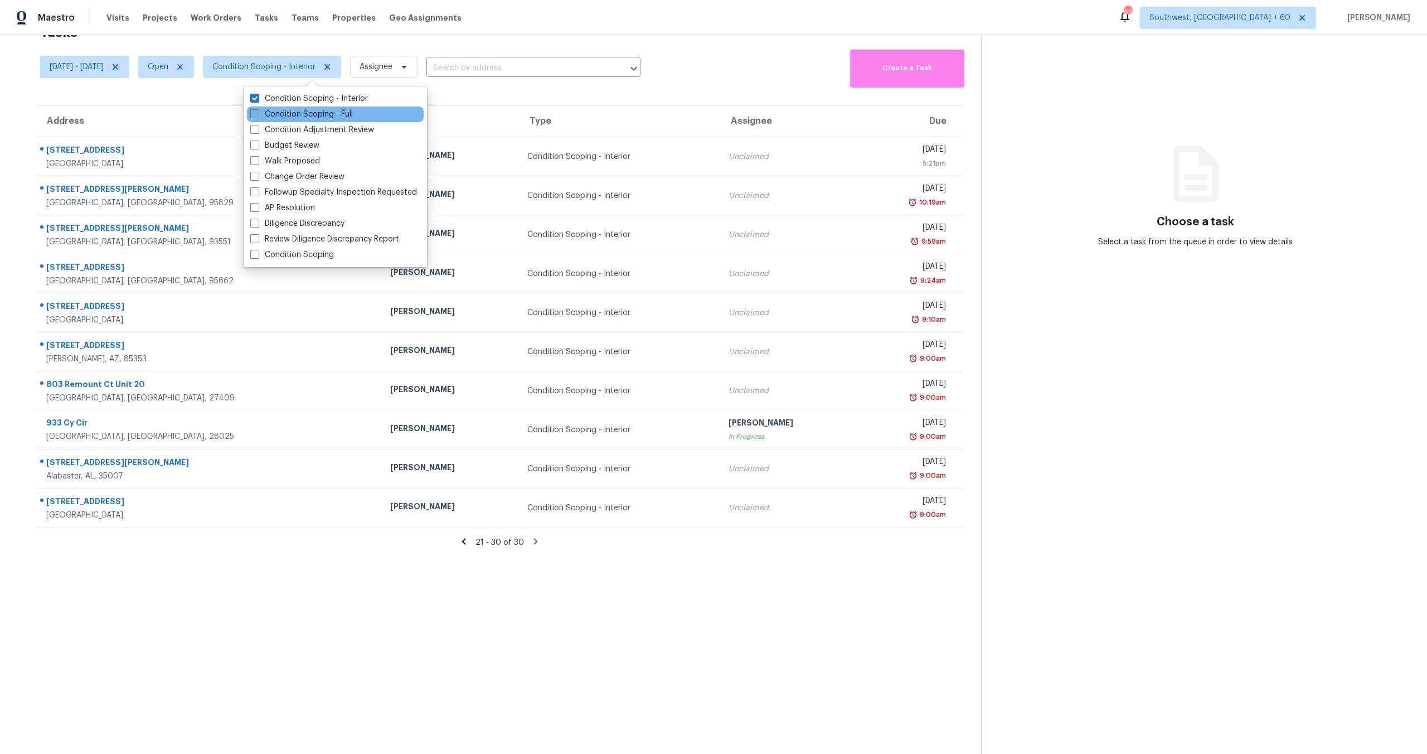
click at [298, 115] on label "Condition Scoping - Full" at bounding box center [301, 114] width 103 height 11
click at [258, 115] on input "Condition Scoping - Full" at bounding box center [253, 112] width 7 height 7
checkbox input "true"
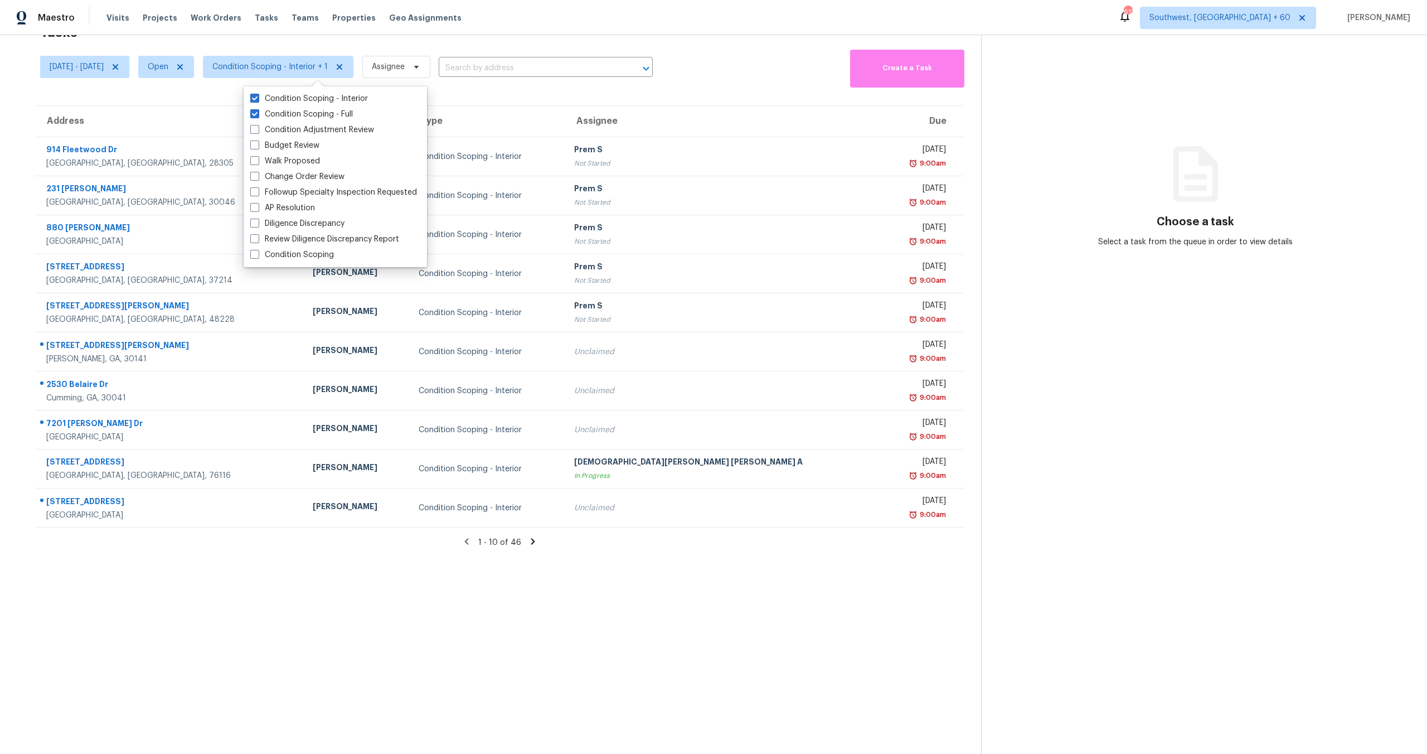
click at [301, 47] on div "[DATE] - [DATE] Open Condition Scoping - Interior + 1 Assignee ​" at bounding box center [346, 67] width 613 height 41
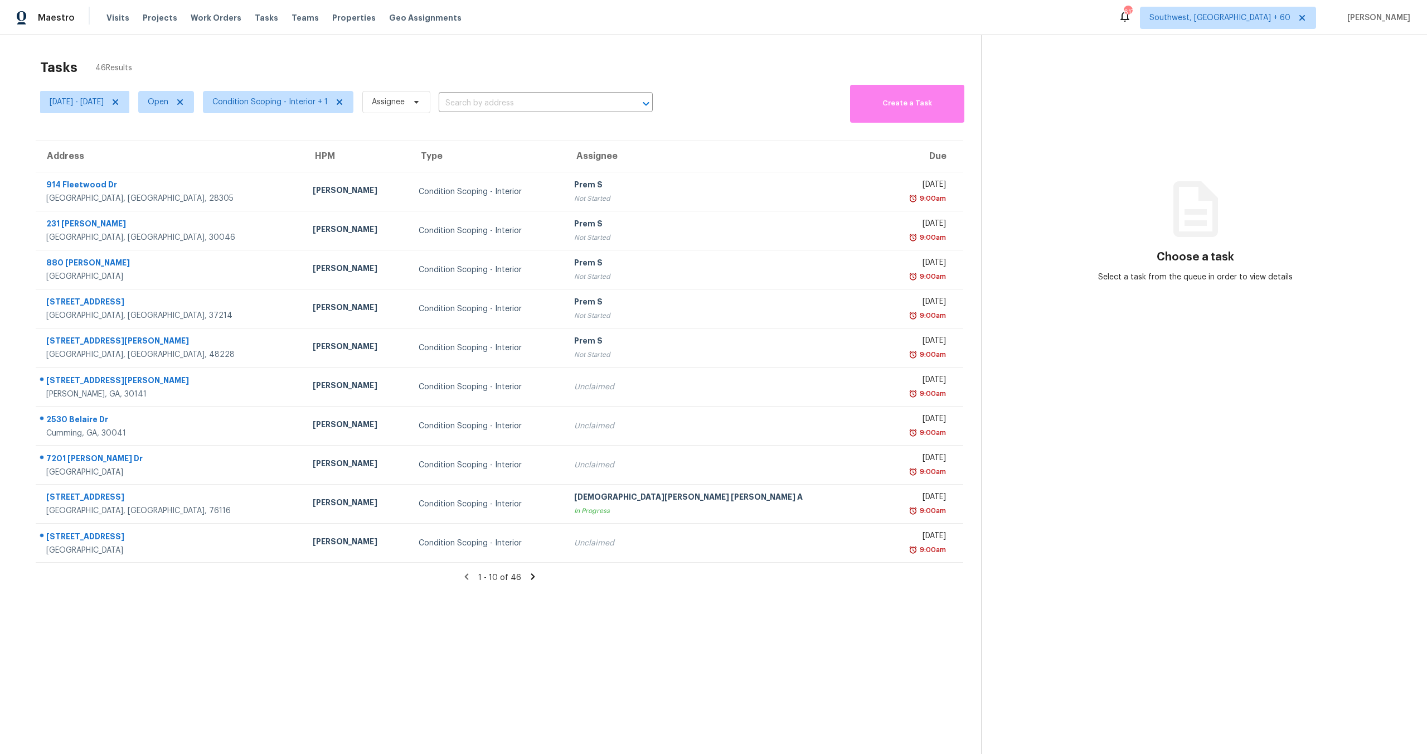
click at [583, 604] on section "Tasks 46 Results [DATE] - [DATE] Open Condition Scoping - Interior + 1 Assignee…" at bounding box center [499, 421] width 963 height 736
click at [313, 109] on span "Condition Scoping - Interior + 1" at bounding box center [278, 102] width 151 height 22
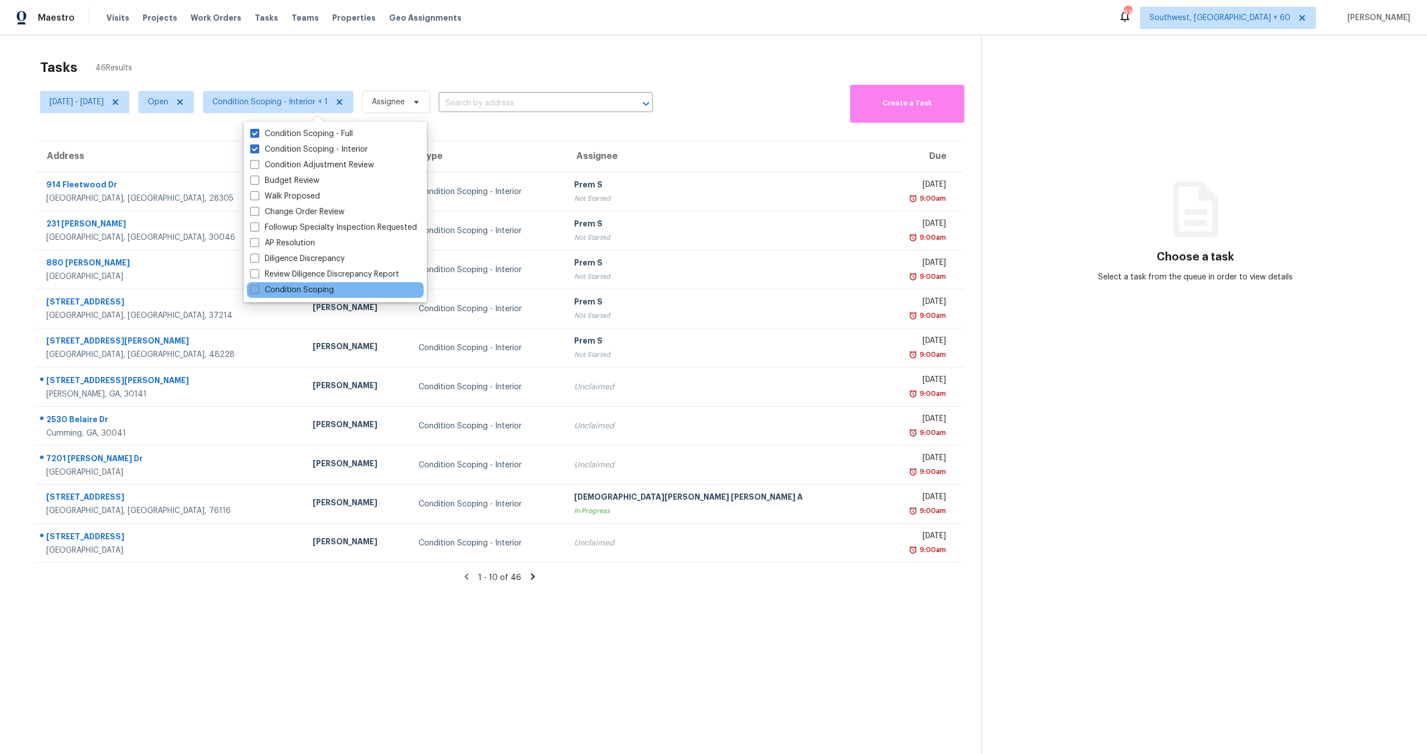
click at [293, 289] on label "Condition Scoping" at bounding box center [292, 289] width 84 height 11
click at [258, 289] on input "Condition Scoping" at bounding box center [253, 287] width 7 height 7
checkbox input "true"
click at [259, 130] on span at bounding box center [254, 133] width 9 height 9
click at [258, 130] on input "Condition Scoping - Full" at bounding box center [253, 131] width 7 height 7
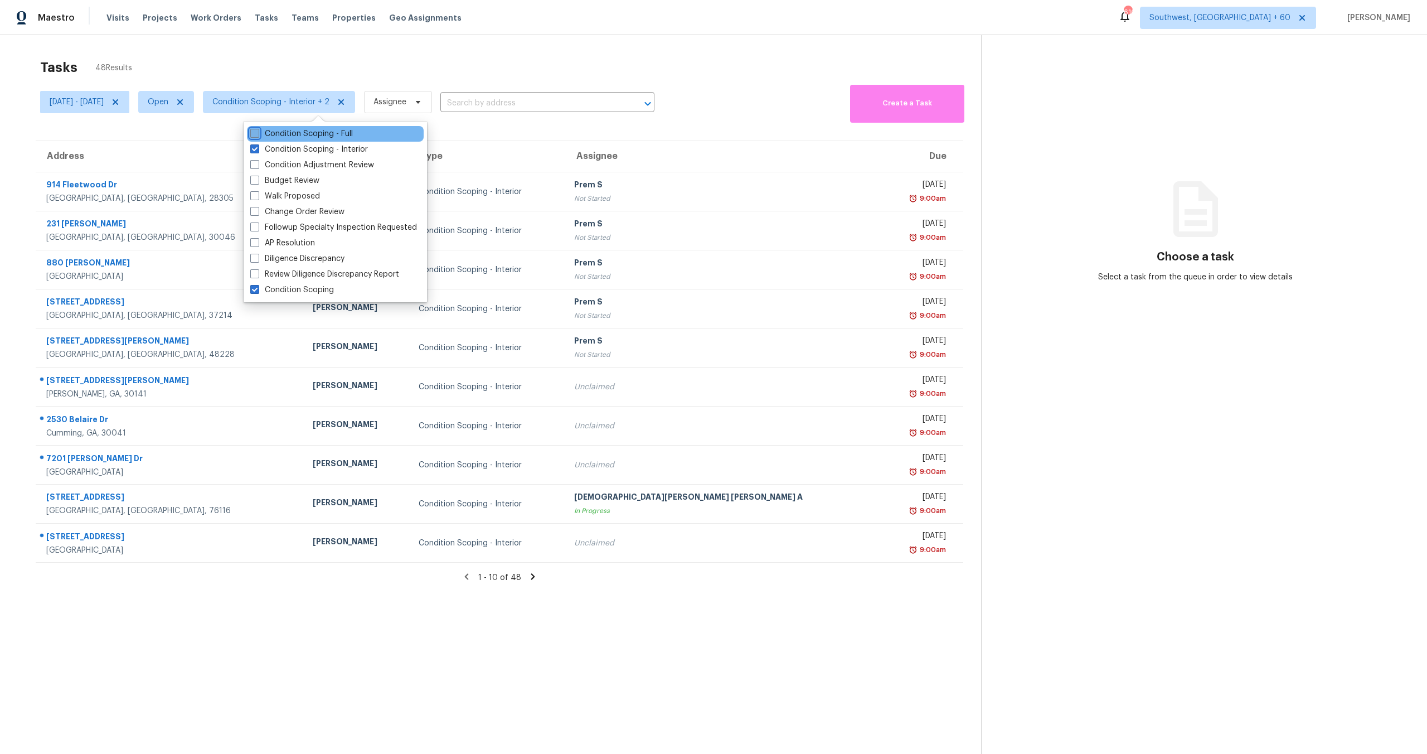
checkbox input "false"
click at [256, 147] on span at bounding box center [254, 148] width 9 height 9
click at [256, 147] on input "Condition Scoping - Interior" at bounding box center [253, 147] width 7 height 7
checkbox input "false"
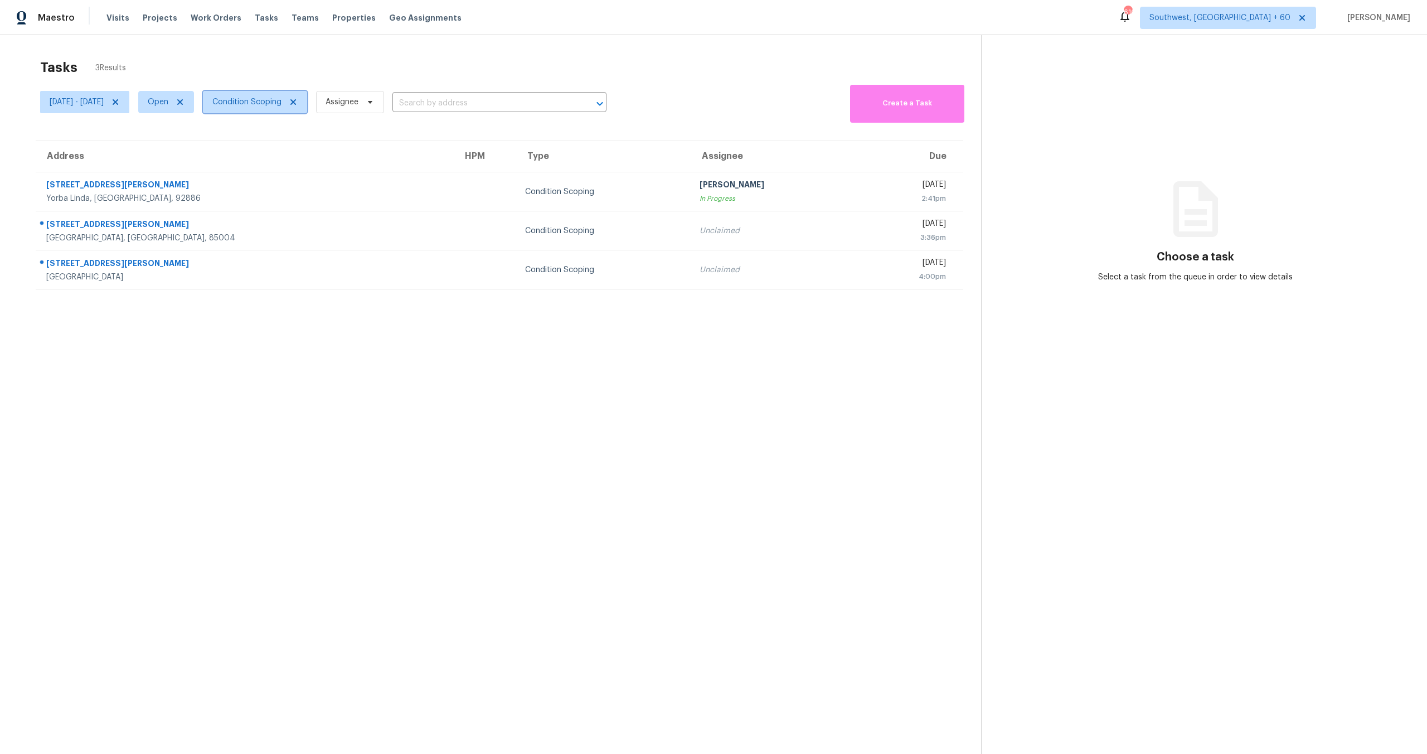
click at [282, 105] on span "Condition Scoping" at bounding box center [246, 101] width 69 height 11
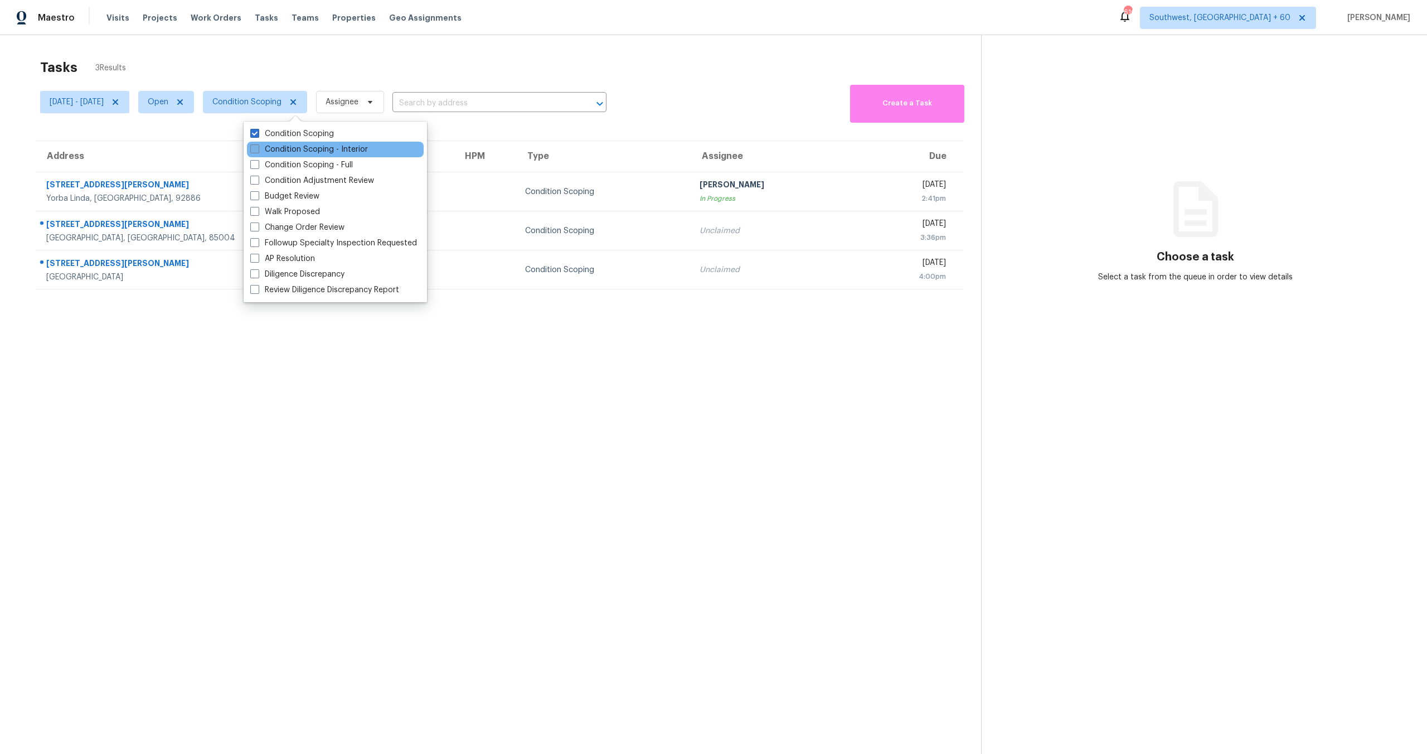
click at [298, 144] on label "Condition Scoping - Interior" at bounding box center [309, 149] width 118 height 11
click at [258, 144] on input "Condition Scoping - Interior" at bounding box center [253, 147] width 7 height 7
checkbox input "true"
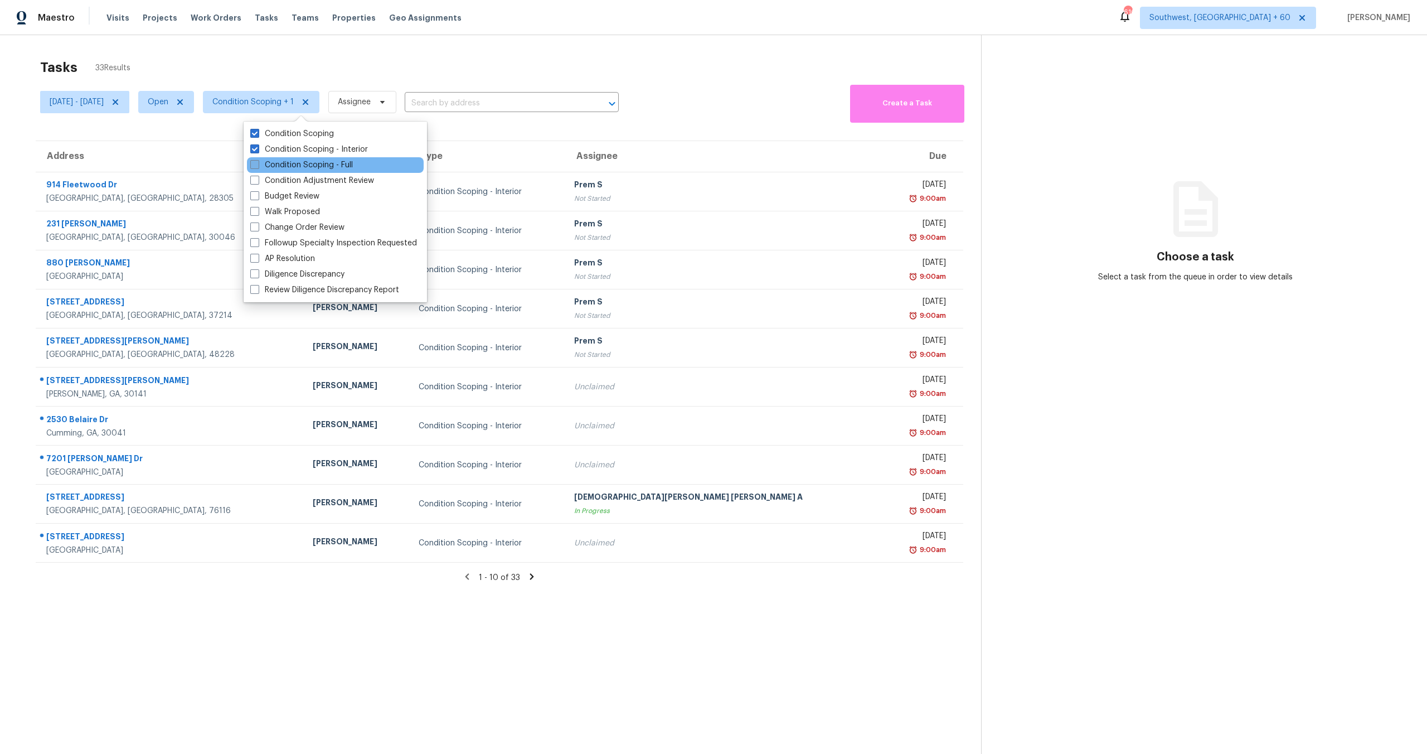
click at [298, 161] on label "Condition Scoping - Full" at bounding box center [301, 164] width 103 height 11
click at [258, 161] on input "Condition Scoping - Full" at bounding box center [253, 162] width 7 height 7
checkbox input "true"
click at [296, 130] on label "Condition Scoping" at bounding box center [292, 133] width 84 height 11
click at [258, 130] on input "Condition Scoping" at bounding box center [253, 131] width 7 height 7
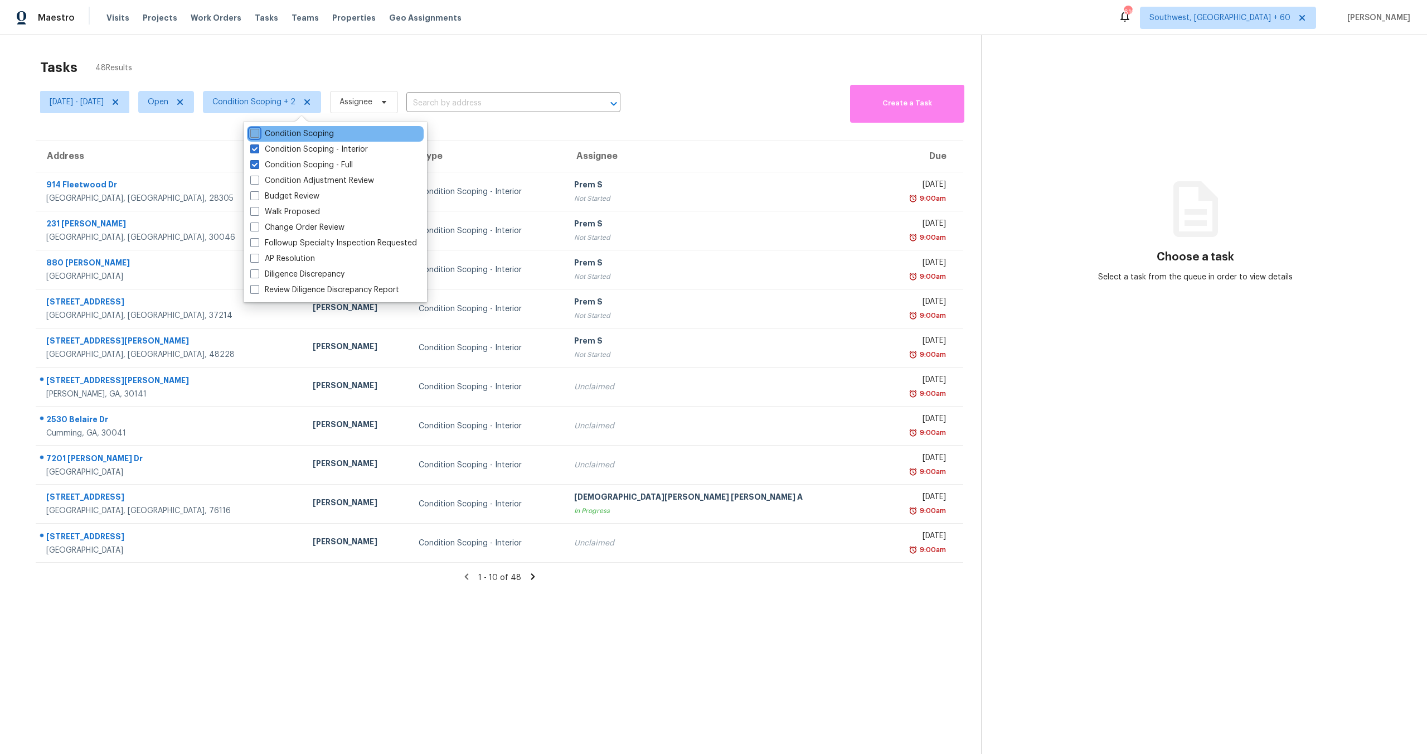
checkbox input "false"
